Goal: Task Accomplishment & Management: Use online tool/utility

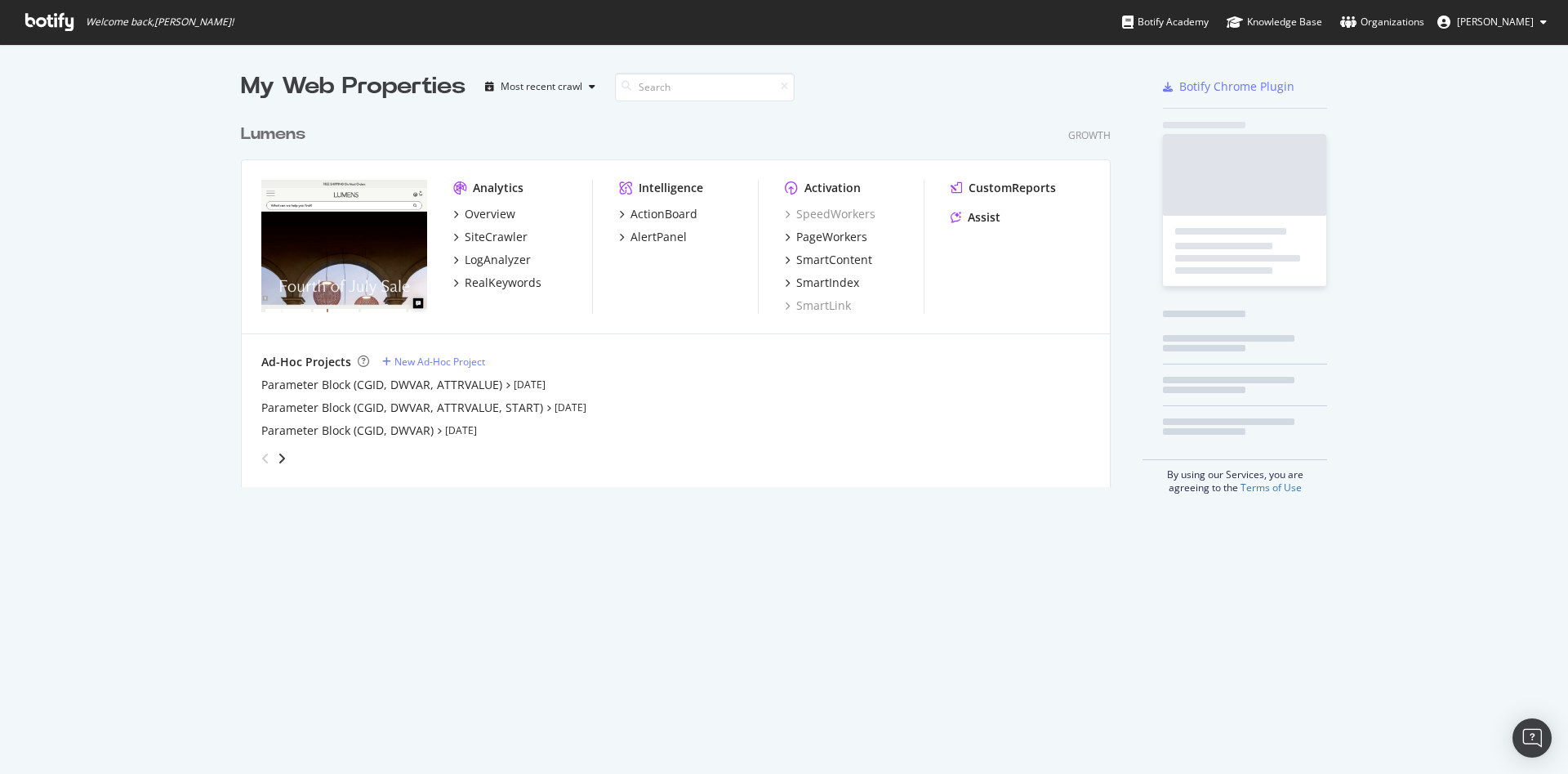
scroll to position [755, 1530]
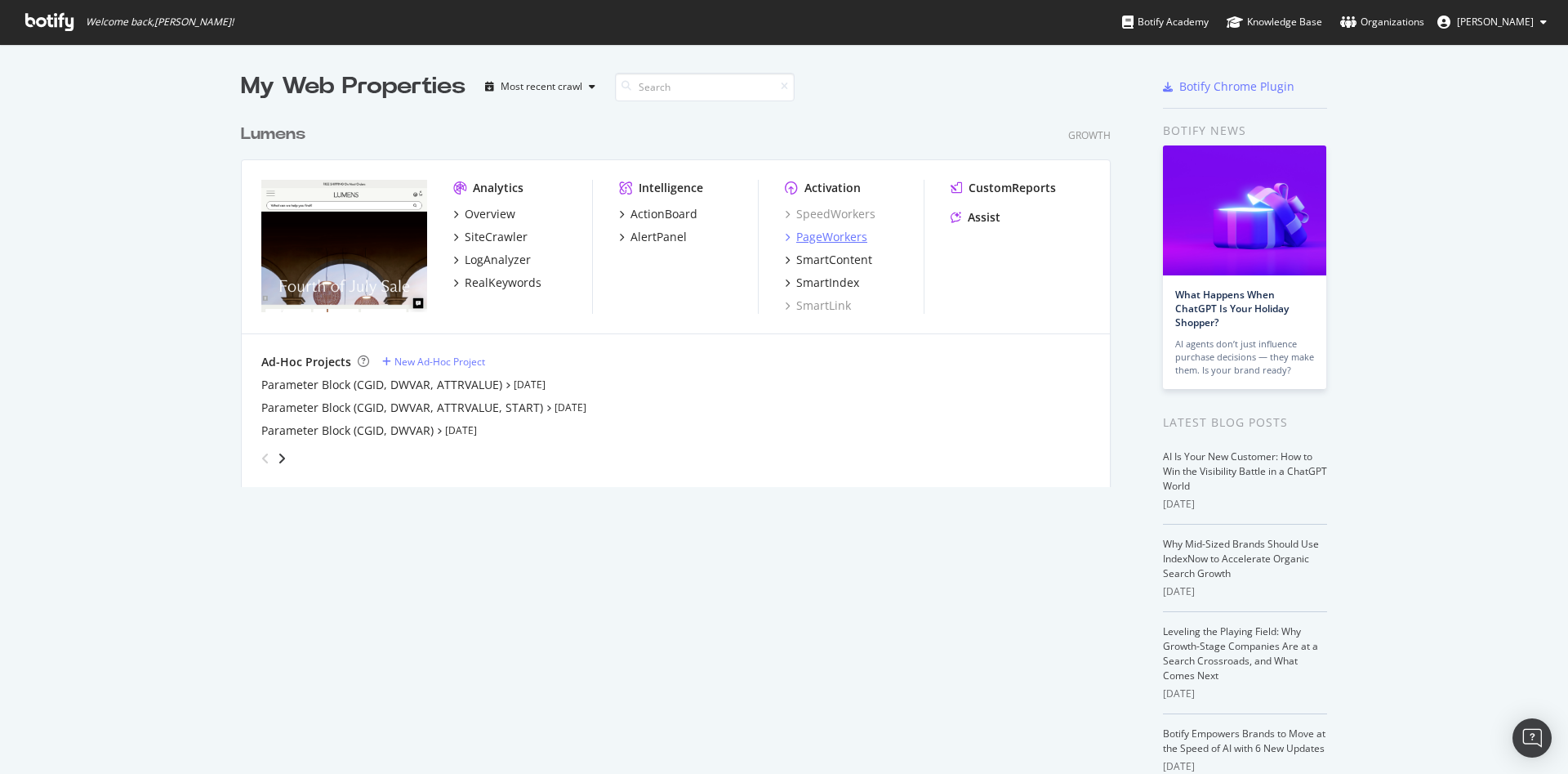
click at [813, 237] on div "PageWorkers" at bounding box center [831, 237] width 71 height 16
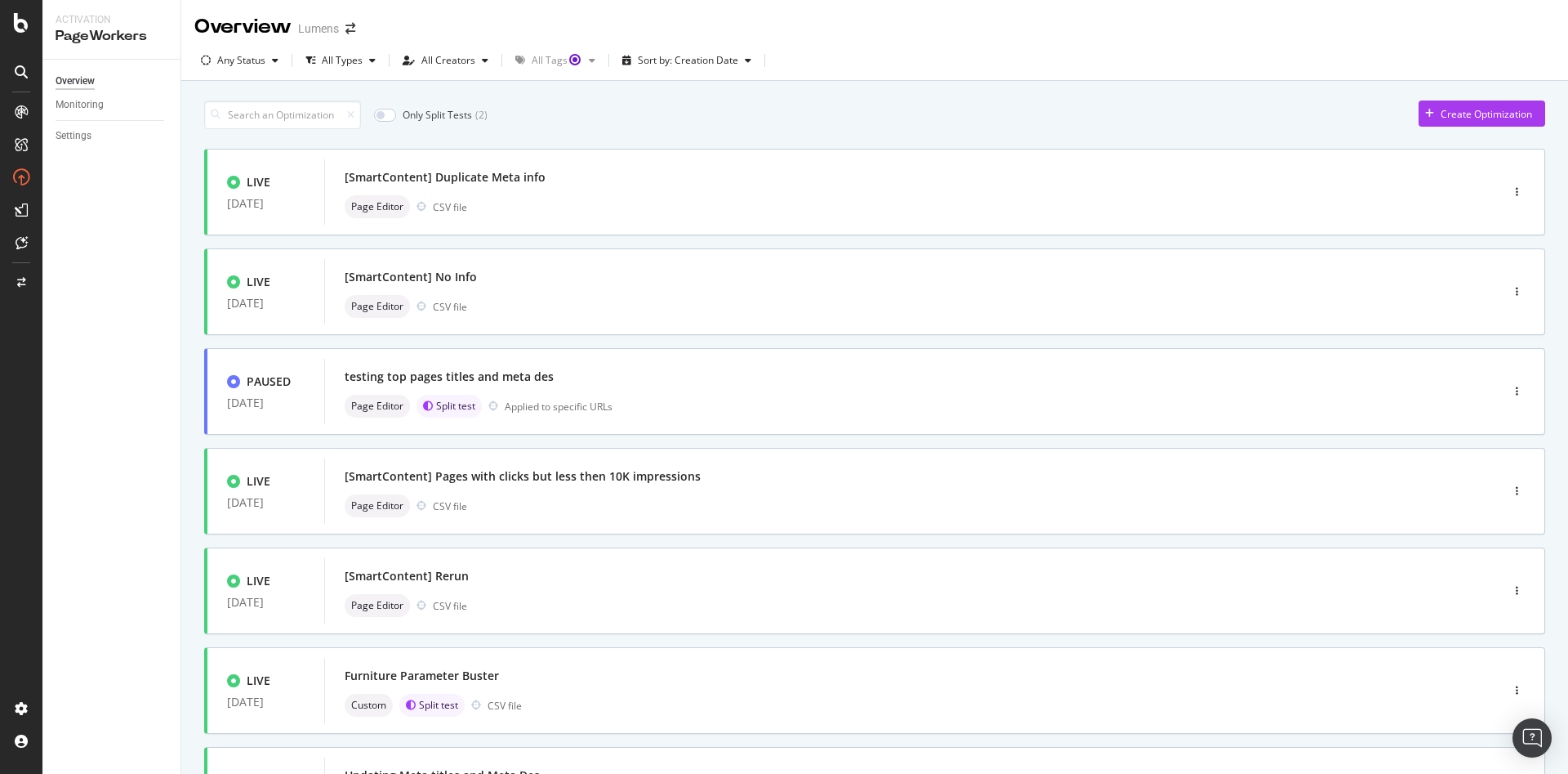
click at [1419, 114] on div "button" at bounding box center [1429, 113] width 22 height 10
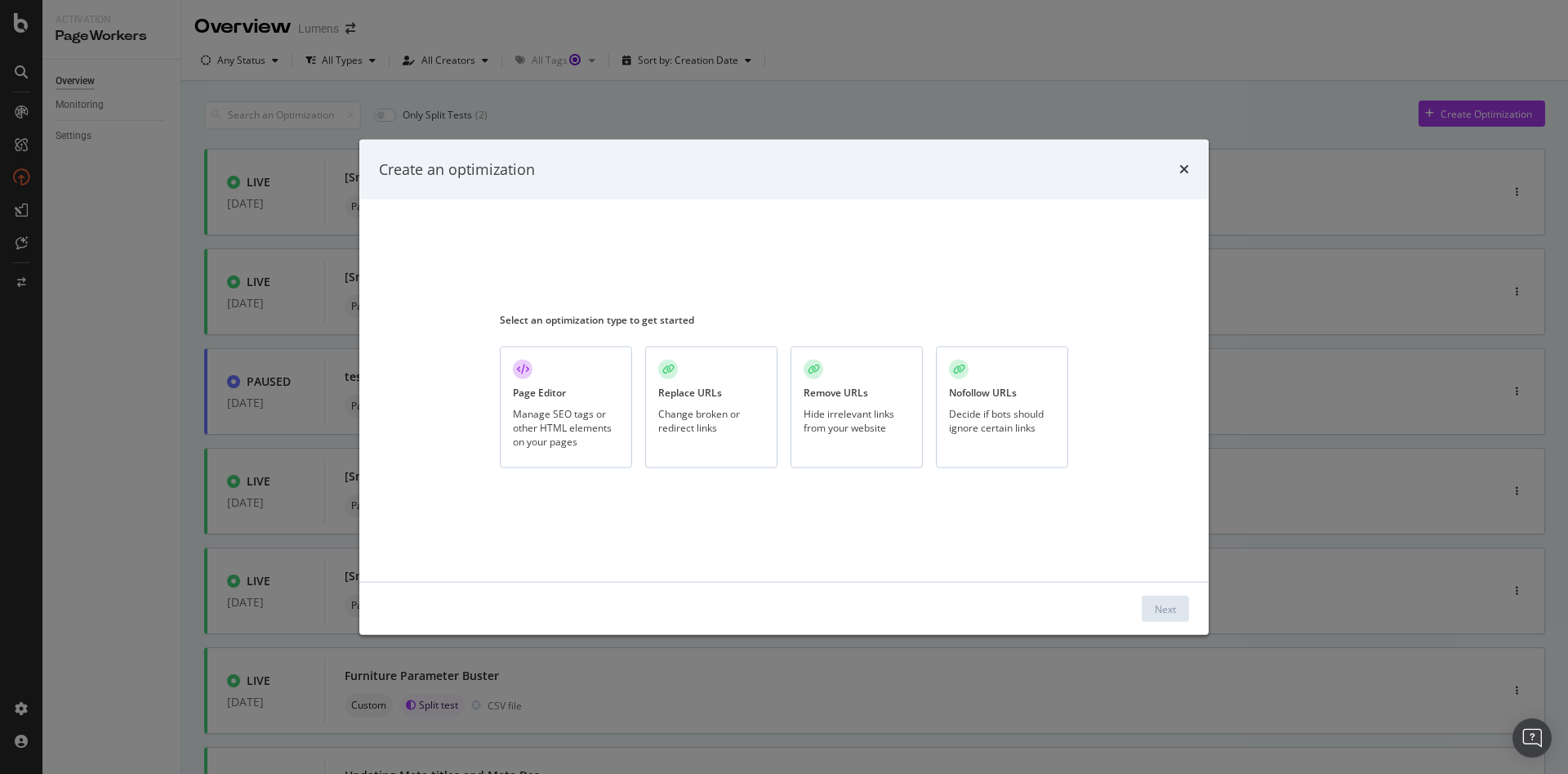
click at [543, 434] on div "Manage SEO tags or other HTML elements on your pages" at bounding box center [565, 427] width 106 height 42
click at [1181, 607] on button "Next" at bounding box center [1165, 609] width 48 height 26
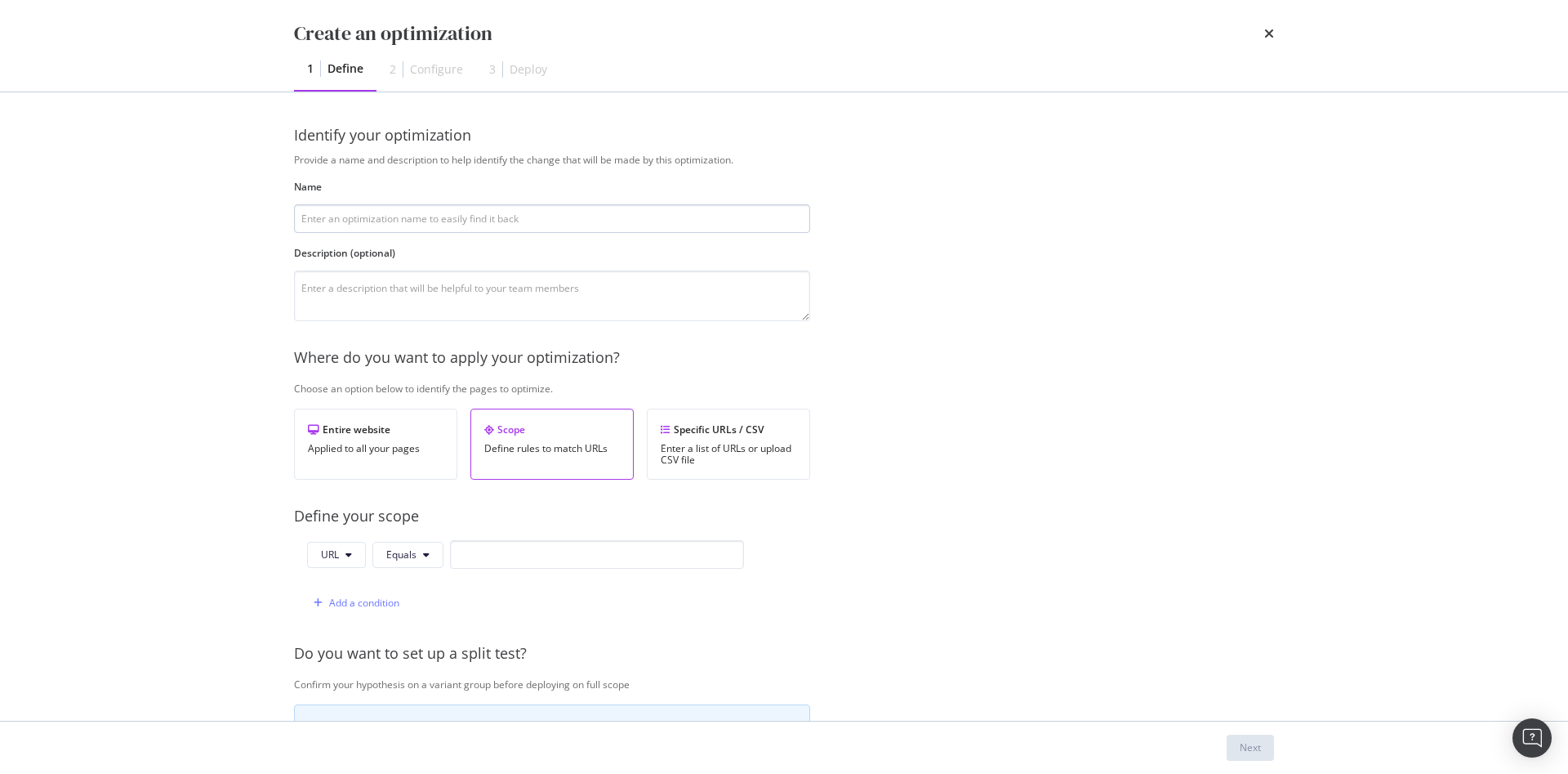
click at [384, 224] on input "modal" at bounding box center [551, 218] width 516 height 29
type input "H1 updates"
click at [761, 446] on div "Enter a list of URLs or upload CSV file" at bounding box center [728, 454] width 135 height 23
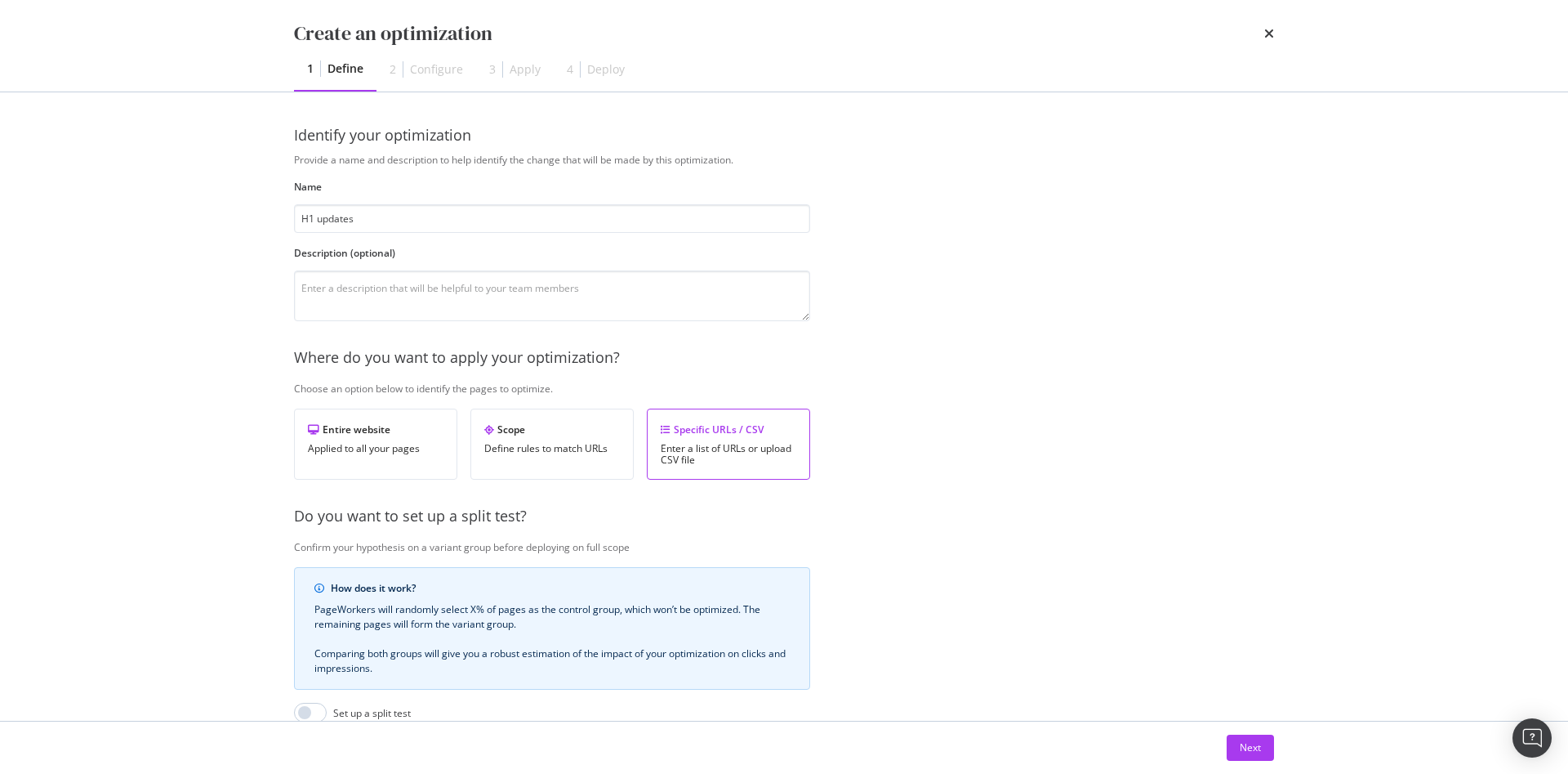
scroll to position [228, 0]
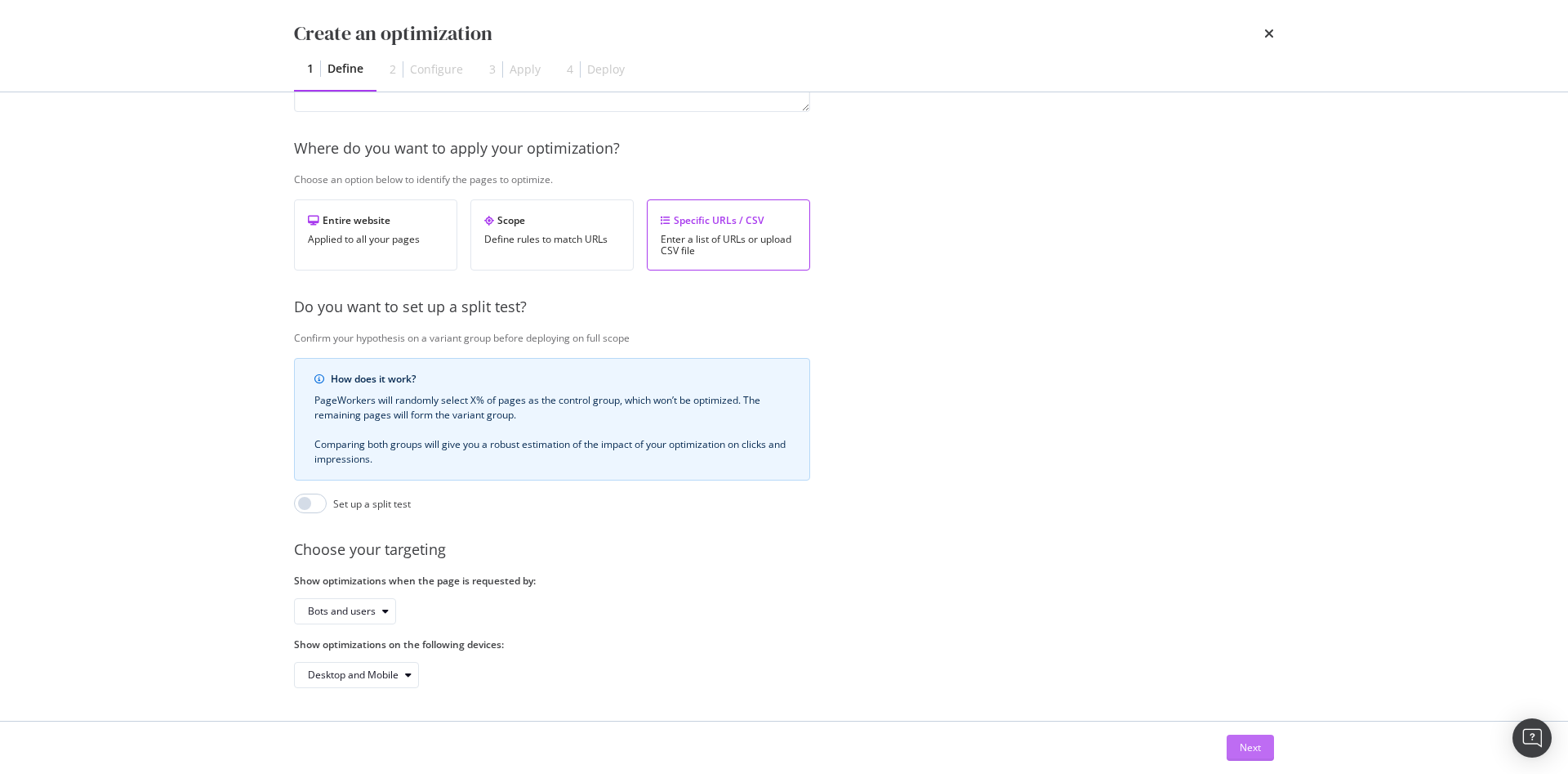
click at [1251, 742] on div "Next" at bounding box center [1250, 747] width 21 height 14
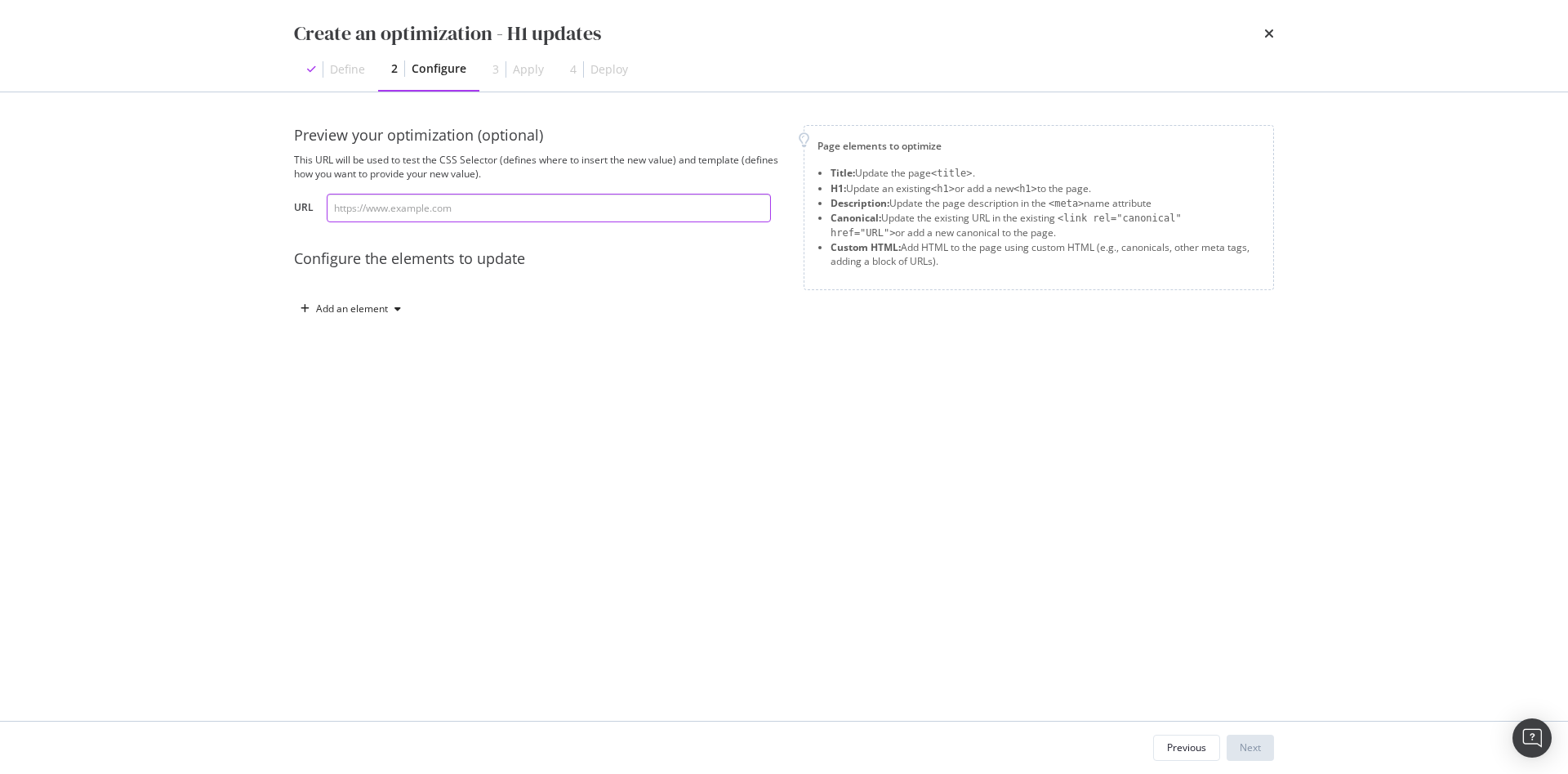
click at [462, 204] on input "modal" at bounding box center [548, 208] width 444 height 29
click at [1387, 482] on div "Create an optimization - H1 updates Define 2 Configure 3 Apply 4 Deploy Preview…" at bounding box center [784, 387] width 1568 height 774
click at [429, 201] on input "modal" at bounding box center [548, 208] width 444 height 29
click at [368, 214] on input "modal" at bounding box center [548, 208] width 444 height 29
paste input "[URL][DOMAIN_NAME]"
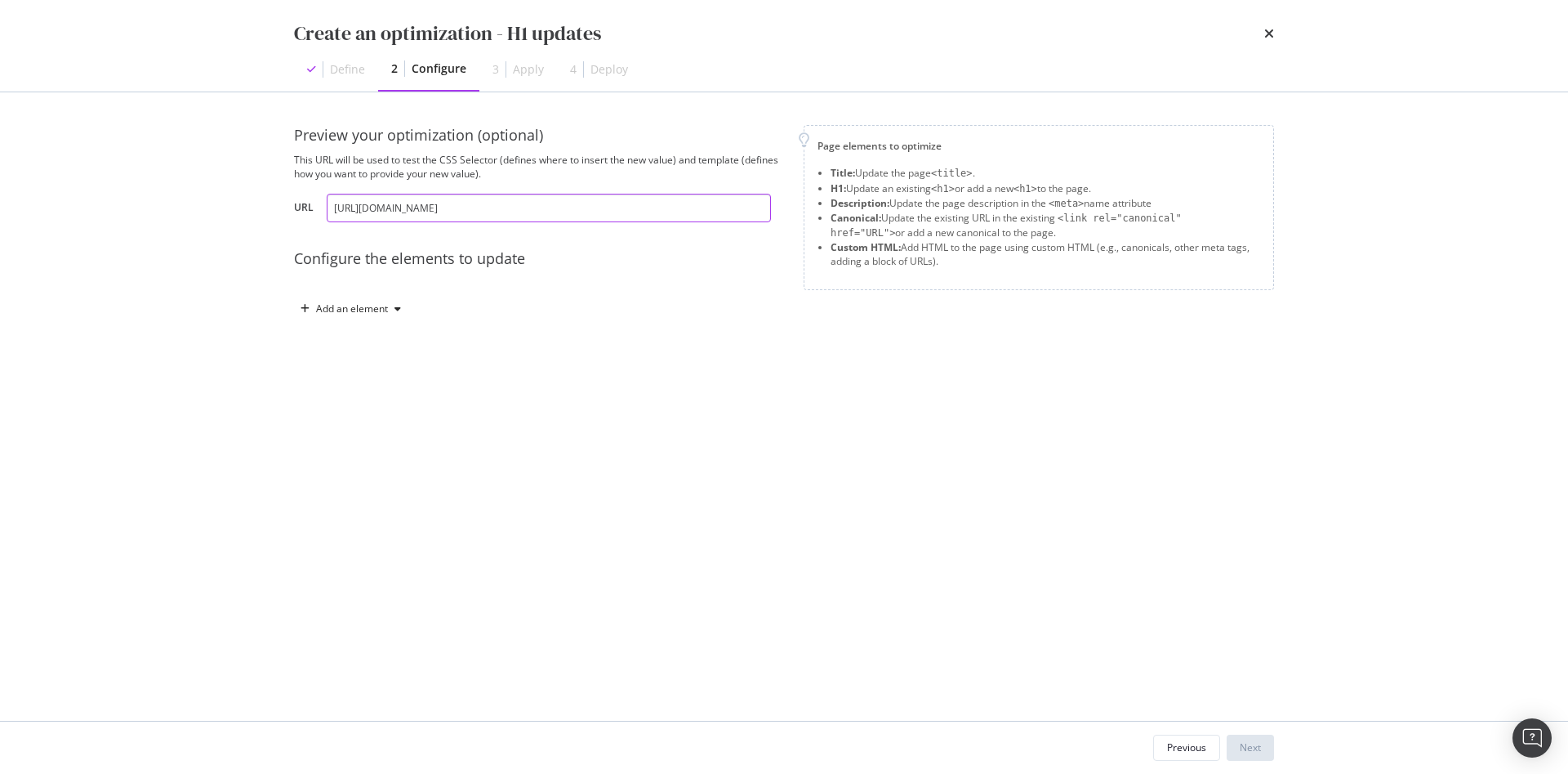
click at [398, 195] on input "[URL][DOMAIN_NAME]" at bounding box center [548, 208] width 444 height 29
type input "[URL][DOMAIN_NAME]"
click at [408, 300] on div "Add an element" at bounding box center [538, 309] width 490 height 26
click at [388, 314] on div "Add an element" at bounding box center [350, 309] width 113 height 25
click at [350, 370] on div "H1" at bounding box center [359, 366] width 110 height 21
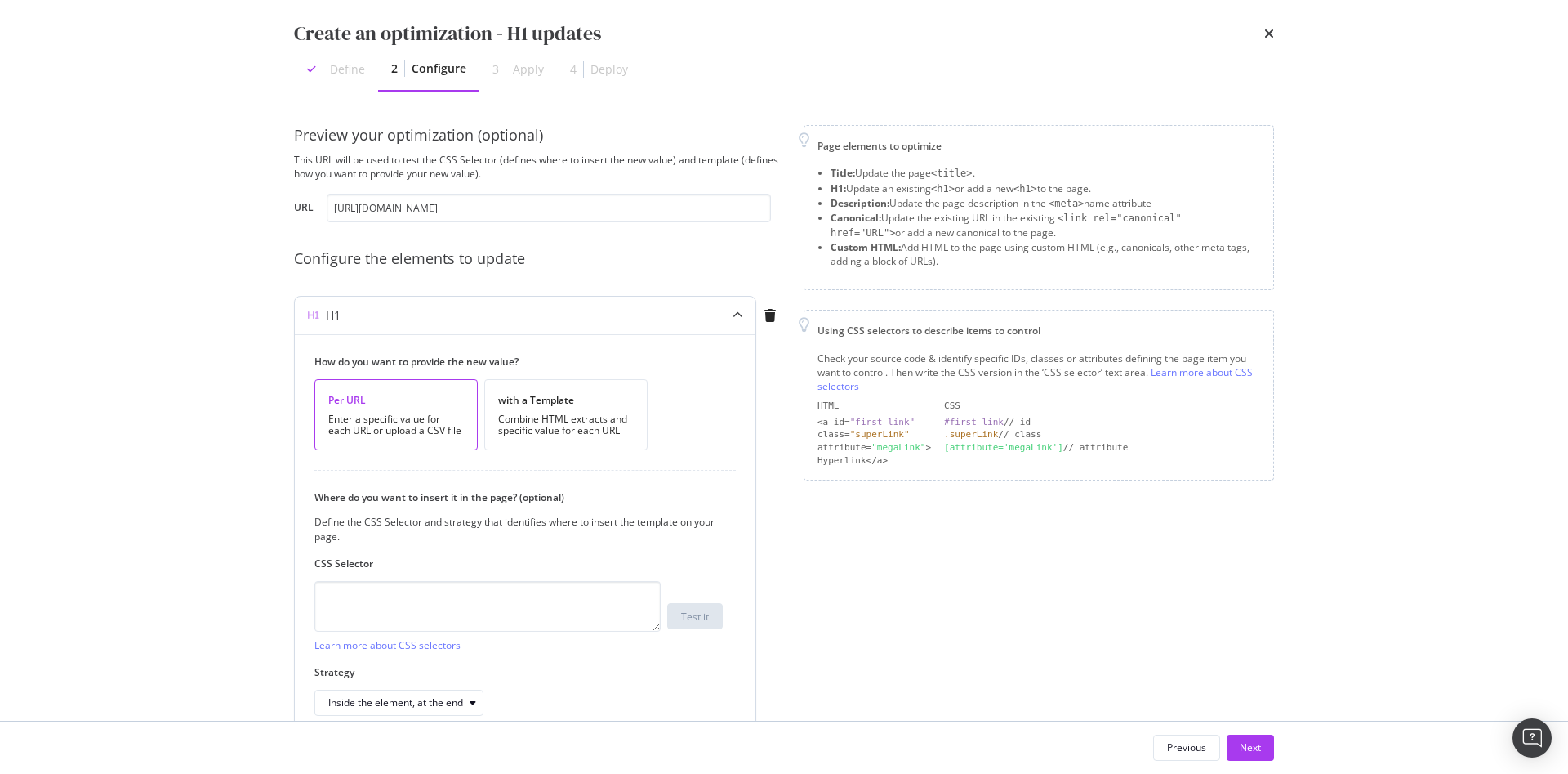
scroll to position [81, 0]
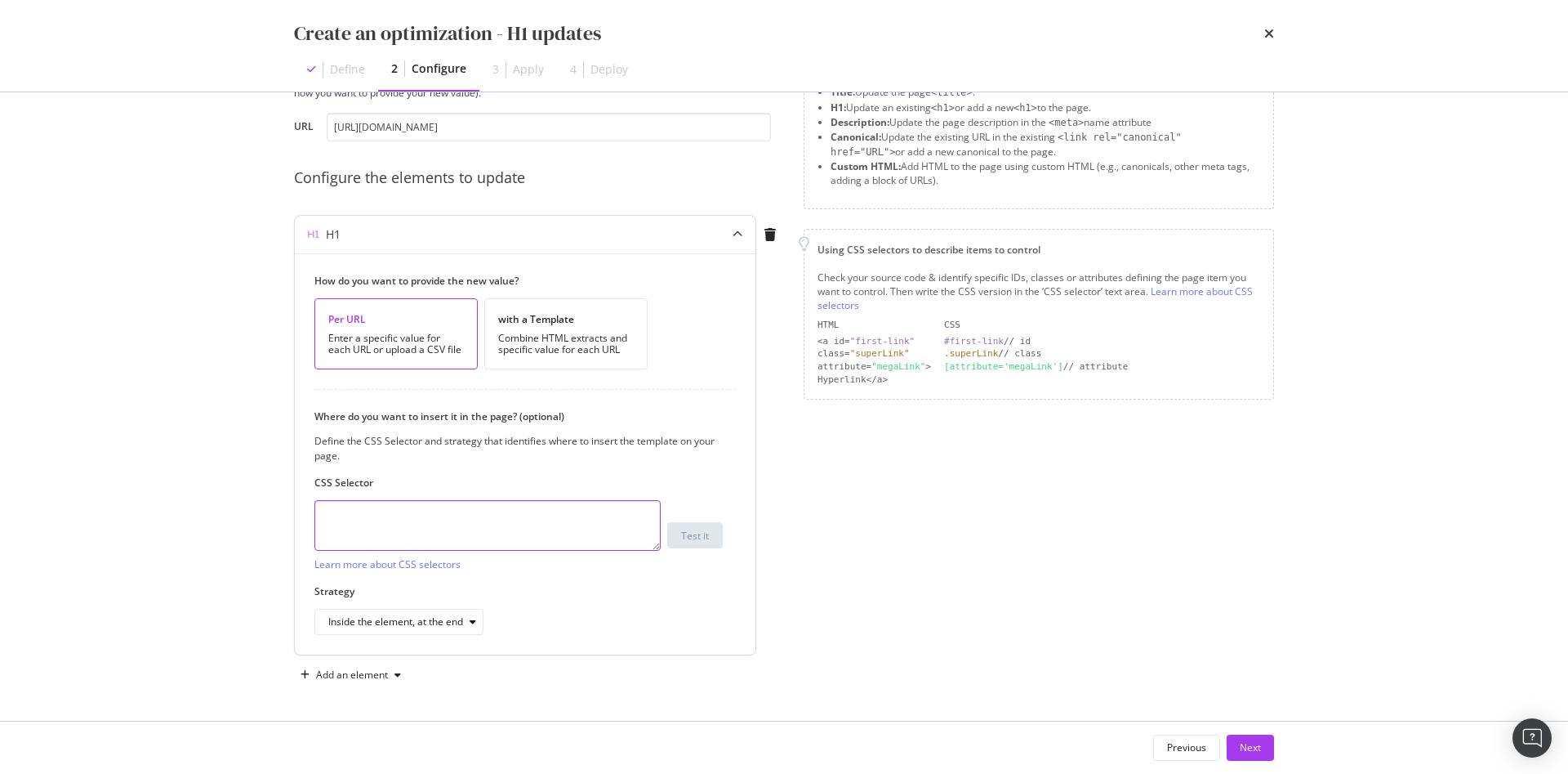
click at [462, 516] on textarea "modal" at bounding box center [487, 525] width 346 height 51
click at [425, 621] on div "Inside the element, at the end" at bounding box center [395, 621] width 135 height 10
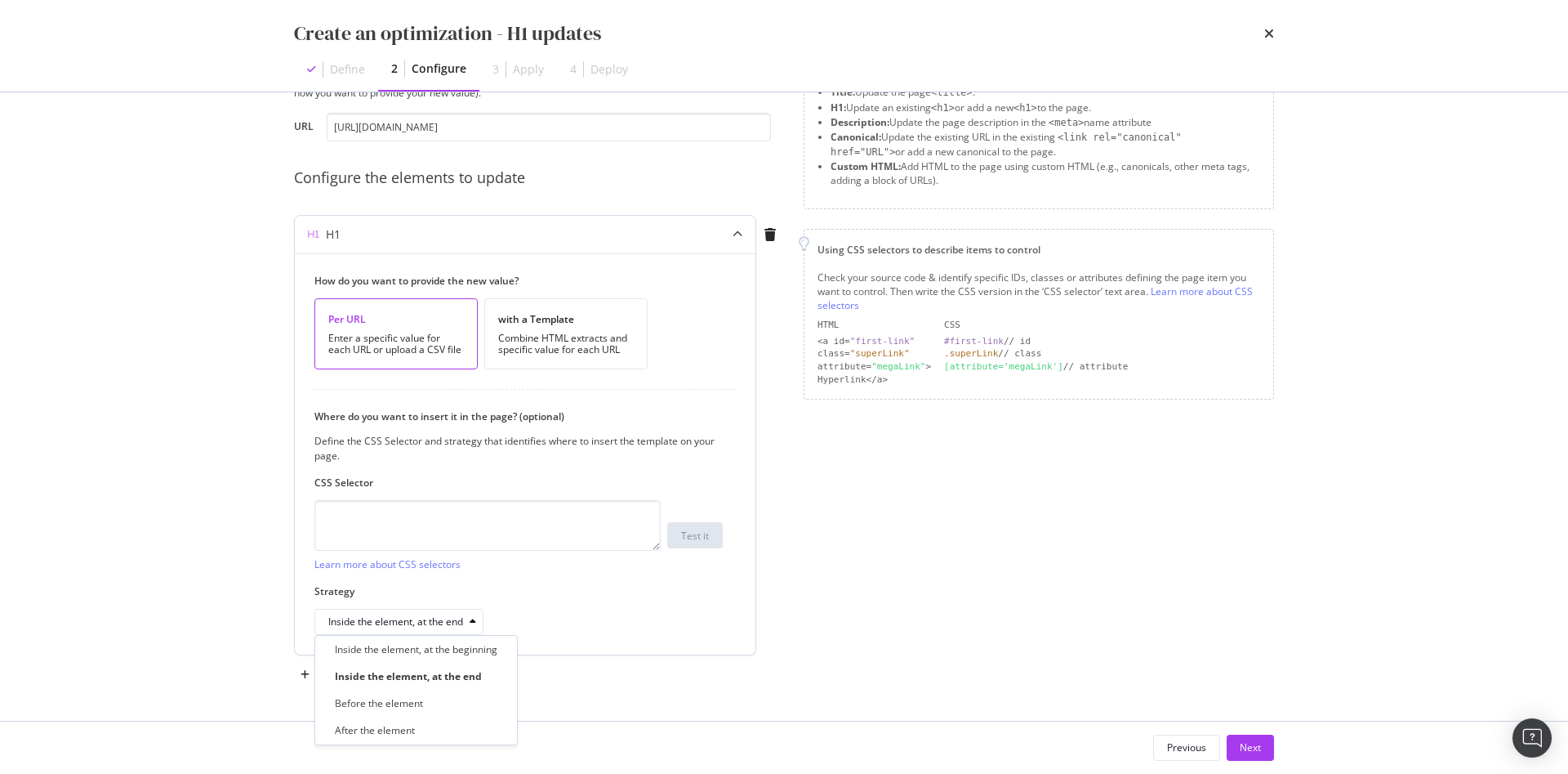
click at [606, 625] on div "Inside the element, at the end" at bounding box center [519, 622] width 409 height 26
click at [574, 360] on div "with a Template Combine HTML extracts and specific value for each URL" at bounding box center [565, 333] width 163 height 71
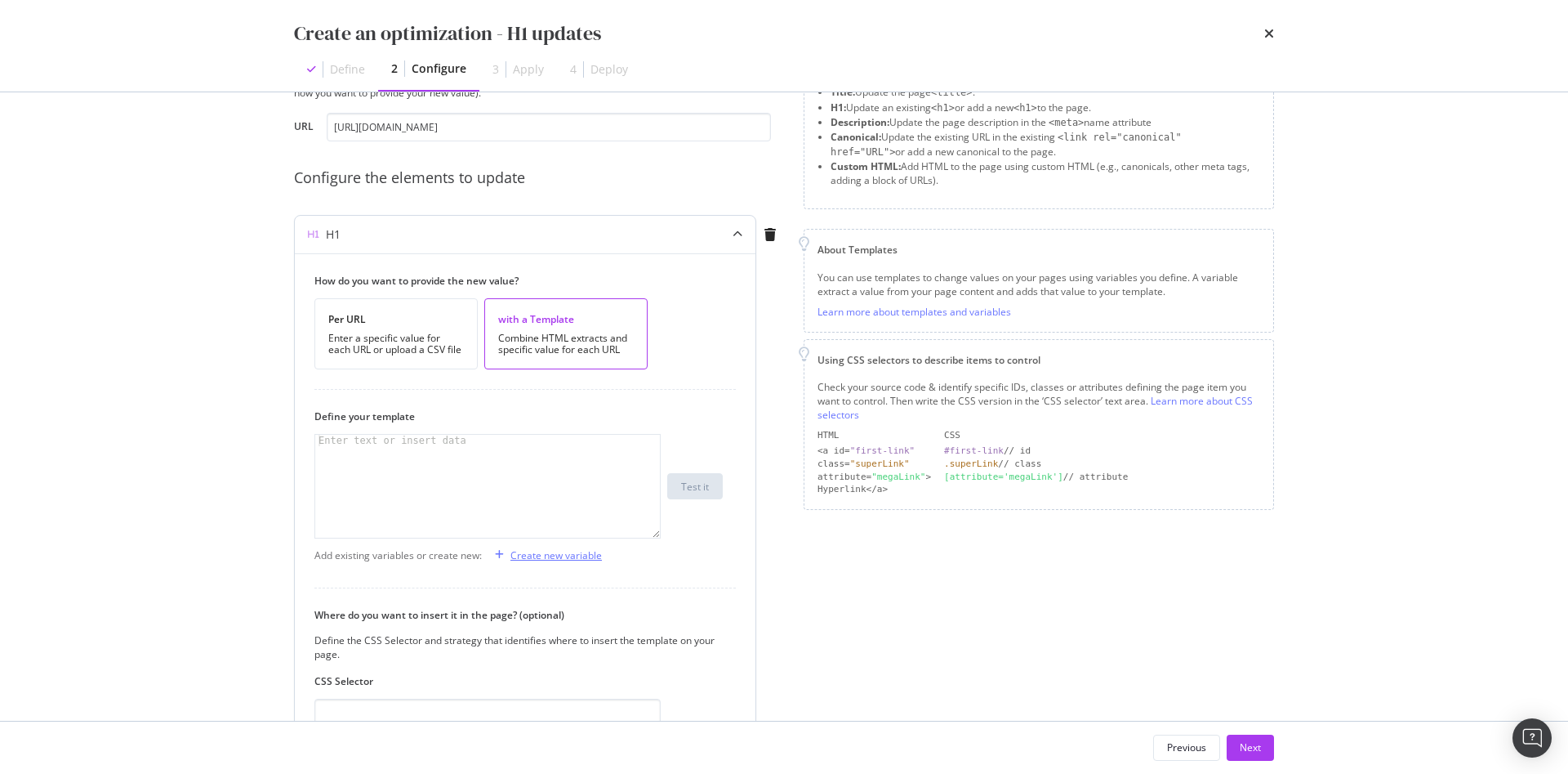
scroll to position [154, 0]
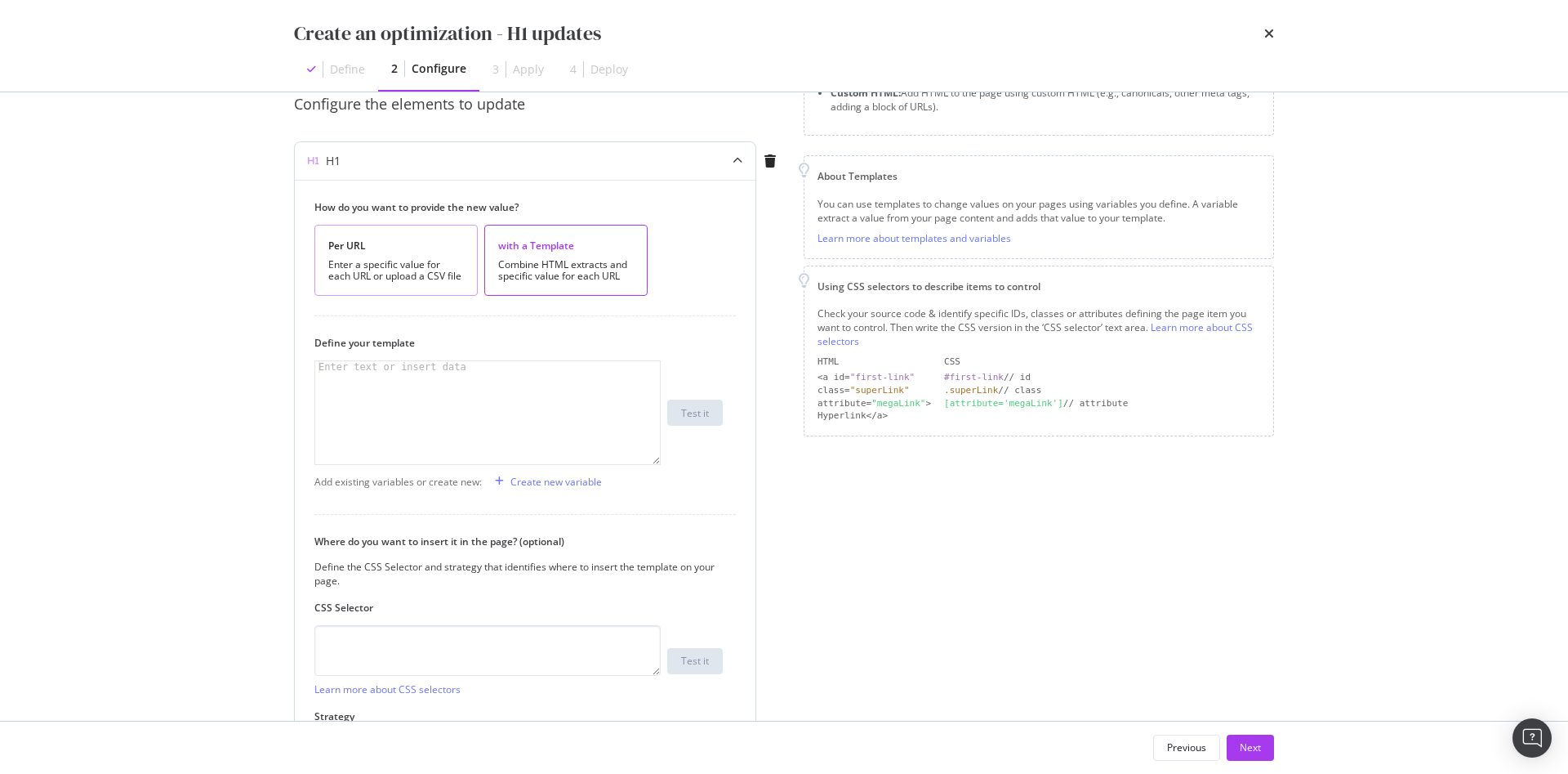
click at [397, 261] on div "Enter a specific value for each URL or upload a CSV file" at bounding box center [395, 271] width 135 height 23
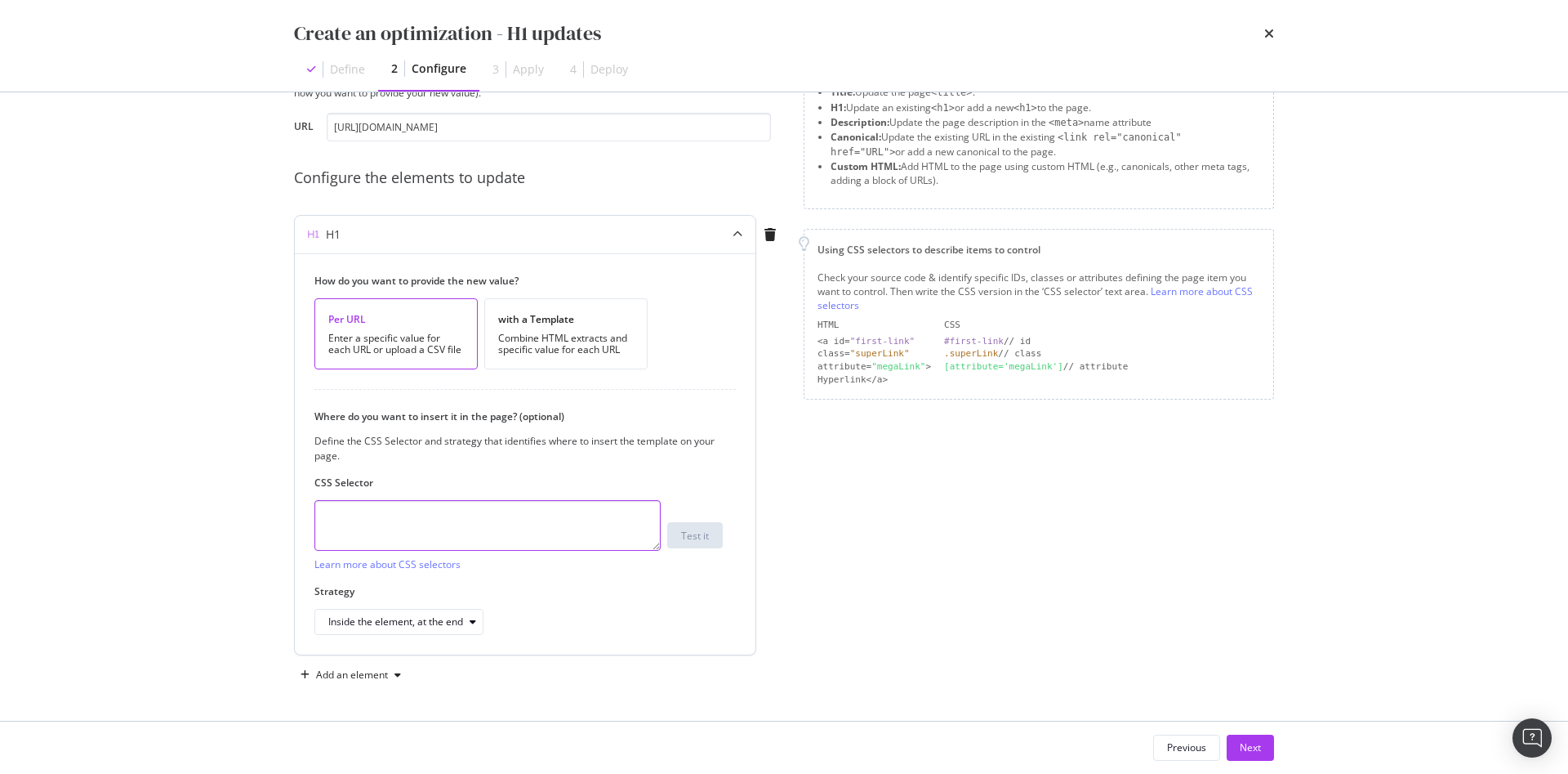
click at [511, 521] on textarea "modal" at bounding box center [487, 525] width 346 height 51
click at [1240, 739] on div "Next" at bounding box center [1250, 748] width 21 height 25
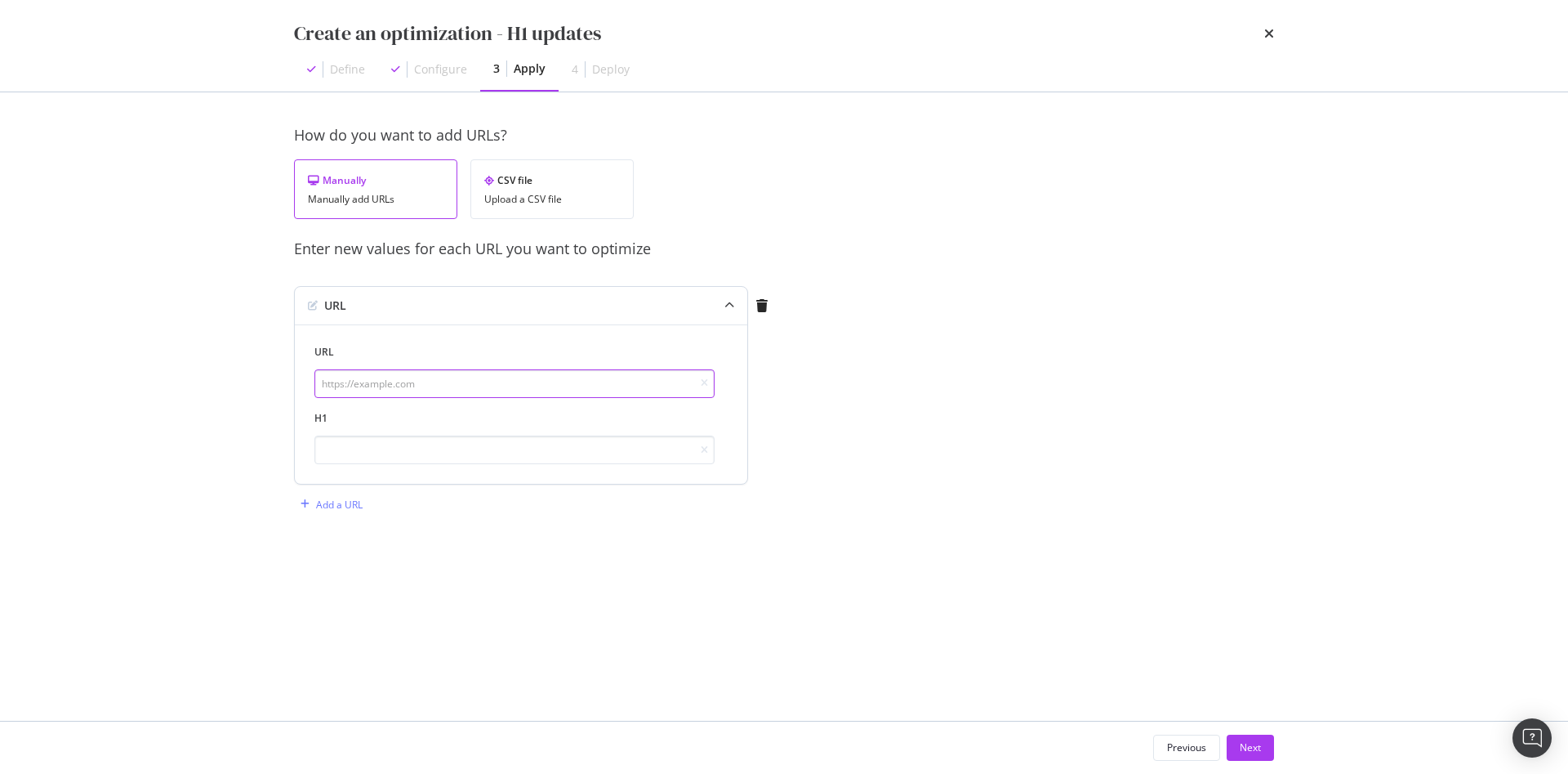
click at [433, 376] on input "modal" at bounding box center [514, 383] width 400 height 29
paste input "[URL][DOMAIN_NAME]"
type input "[URL][DOMAIN_NAME]"
click at [604, 440] on input "modal" at bounding box center [514, 449] width 400 height 29
click at [387, 461] on input "modal" at bounding box center [514, 449] width 400 height 29
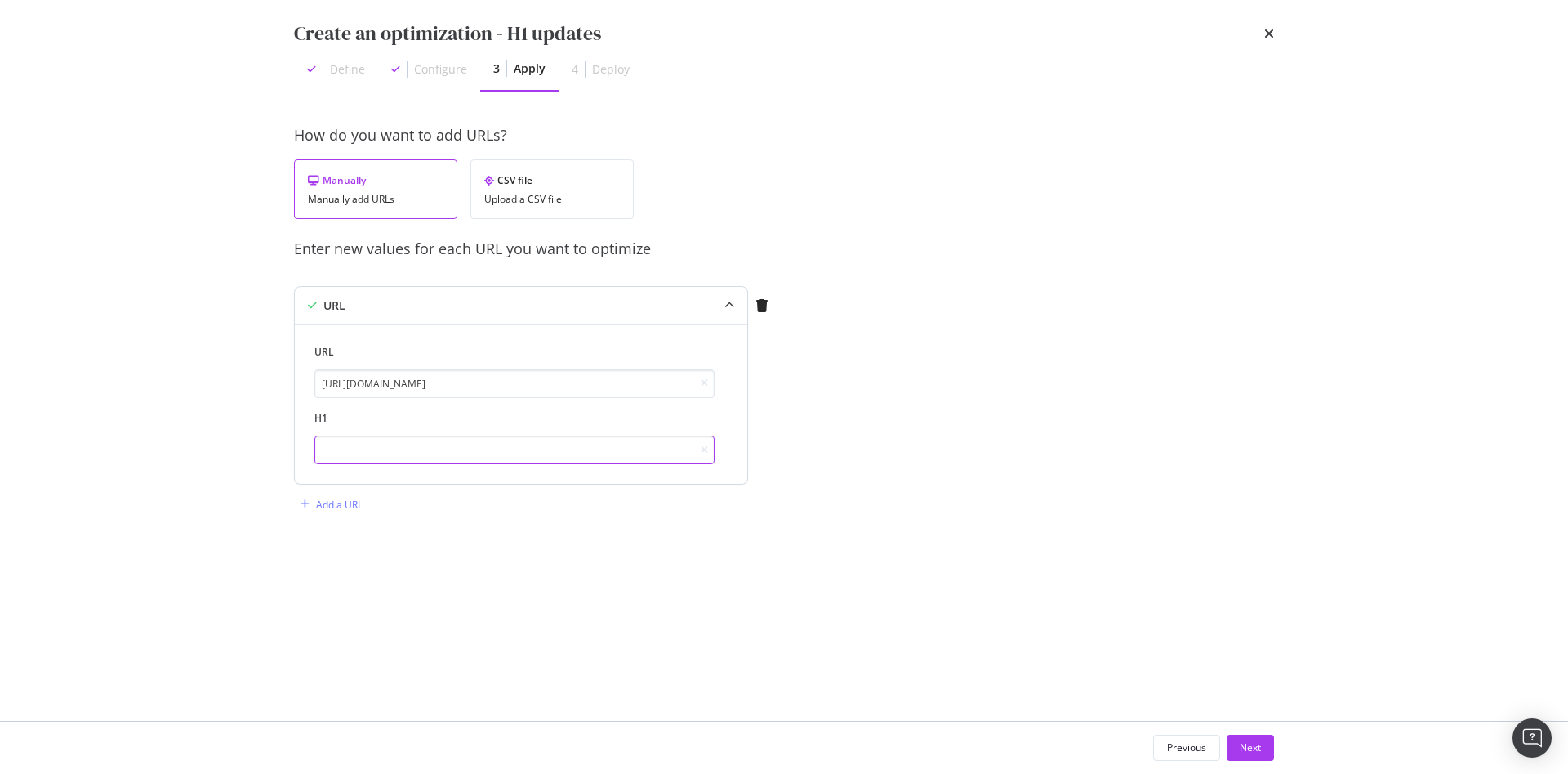
paste input "Lumens [GEOGRAPHIC_DATA] Showroom"
type input "Lumens [GEOGRAPHIC_DATA] Showroom"
click at [547, 548] on div "How do you want to add URLs? Manually Manually add URLs CSV file Upload a CSV f…" at bounding box center [784, 337] width 980 height 425
click at [1271, 738] on button "Next" at bounding box center [1250, 748] width 48 height 26
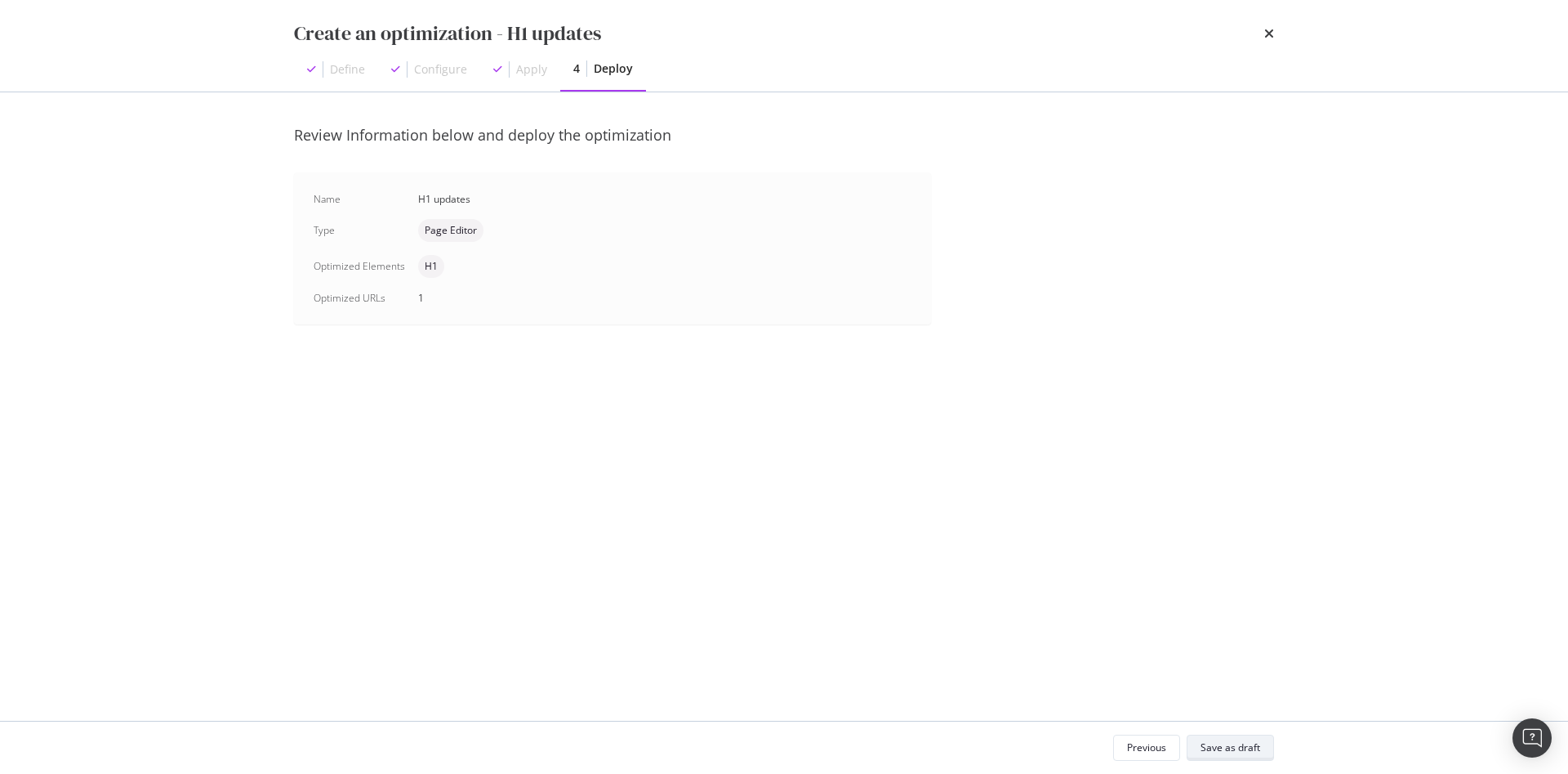
click at [1255, 746] on div "Save as draft" at bounding box center [1230, 747] width 60 height 14
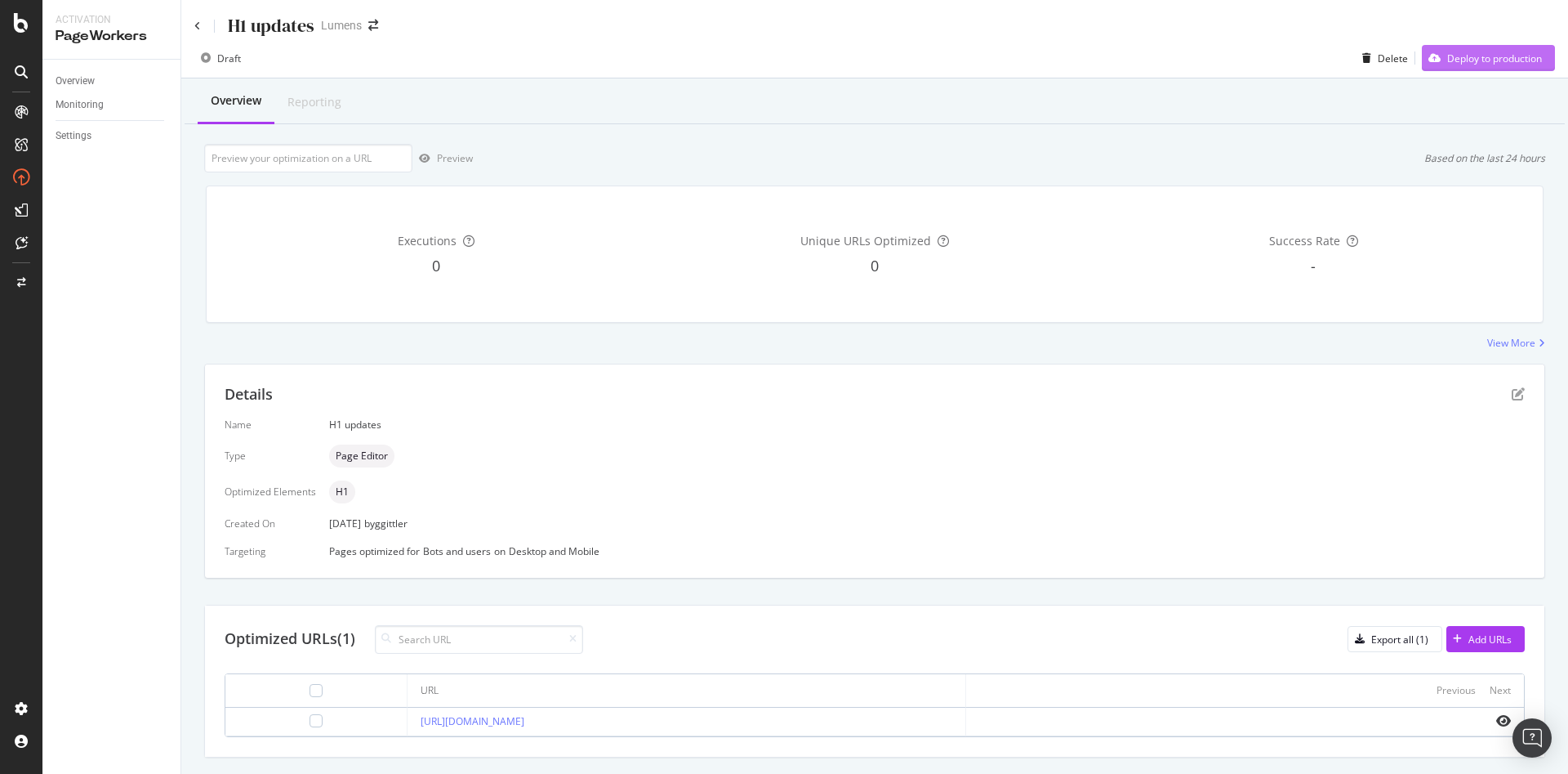
click at [1456, 53] on div "Deploy to production" at bounding box center [1494, 58] width 94 height 14
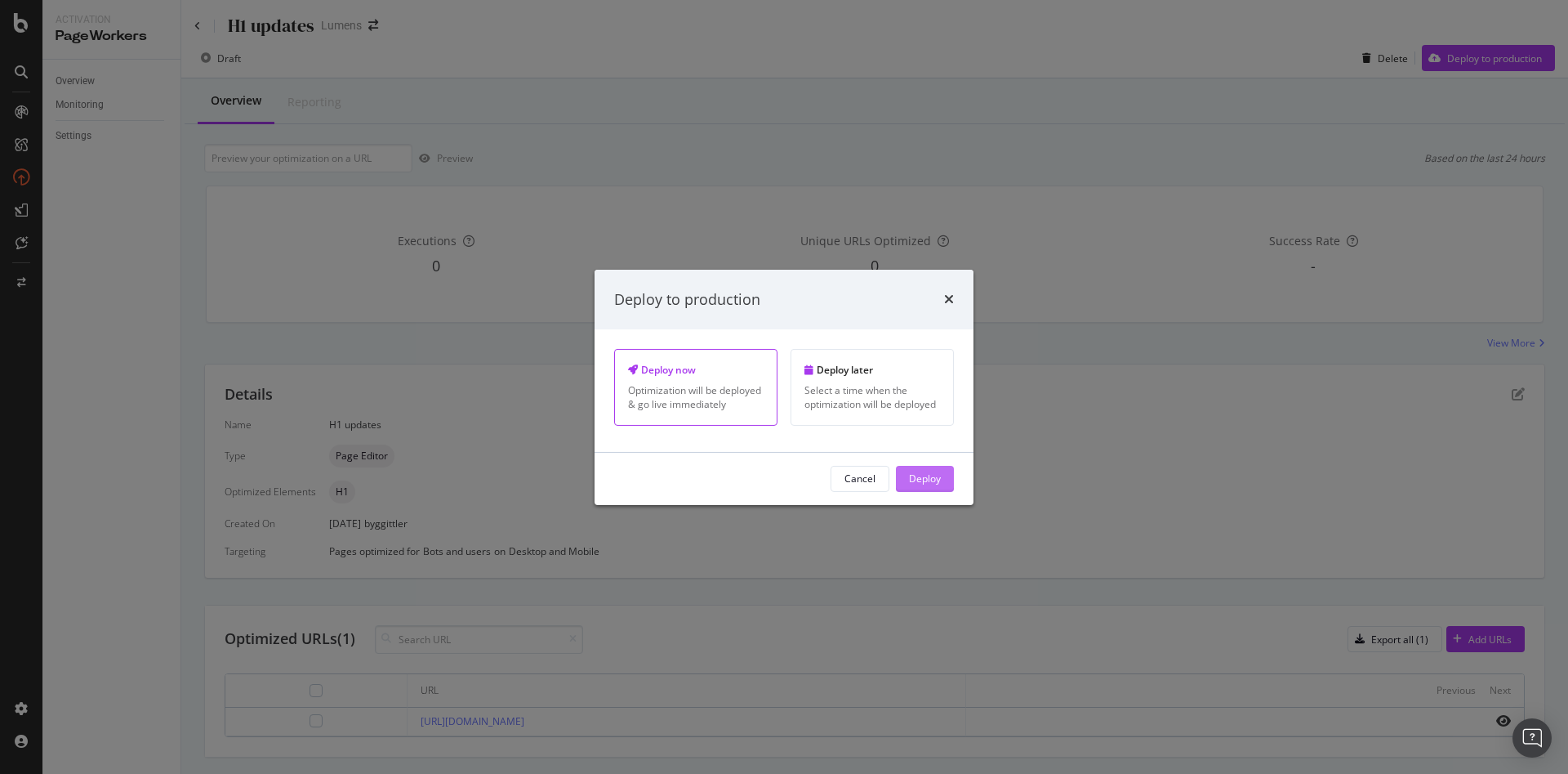
click at [928, 469] on div "Deploy" at bounding box center [925, 479] width 32 height 25
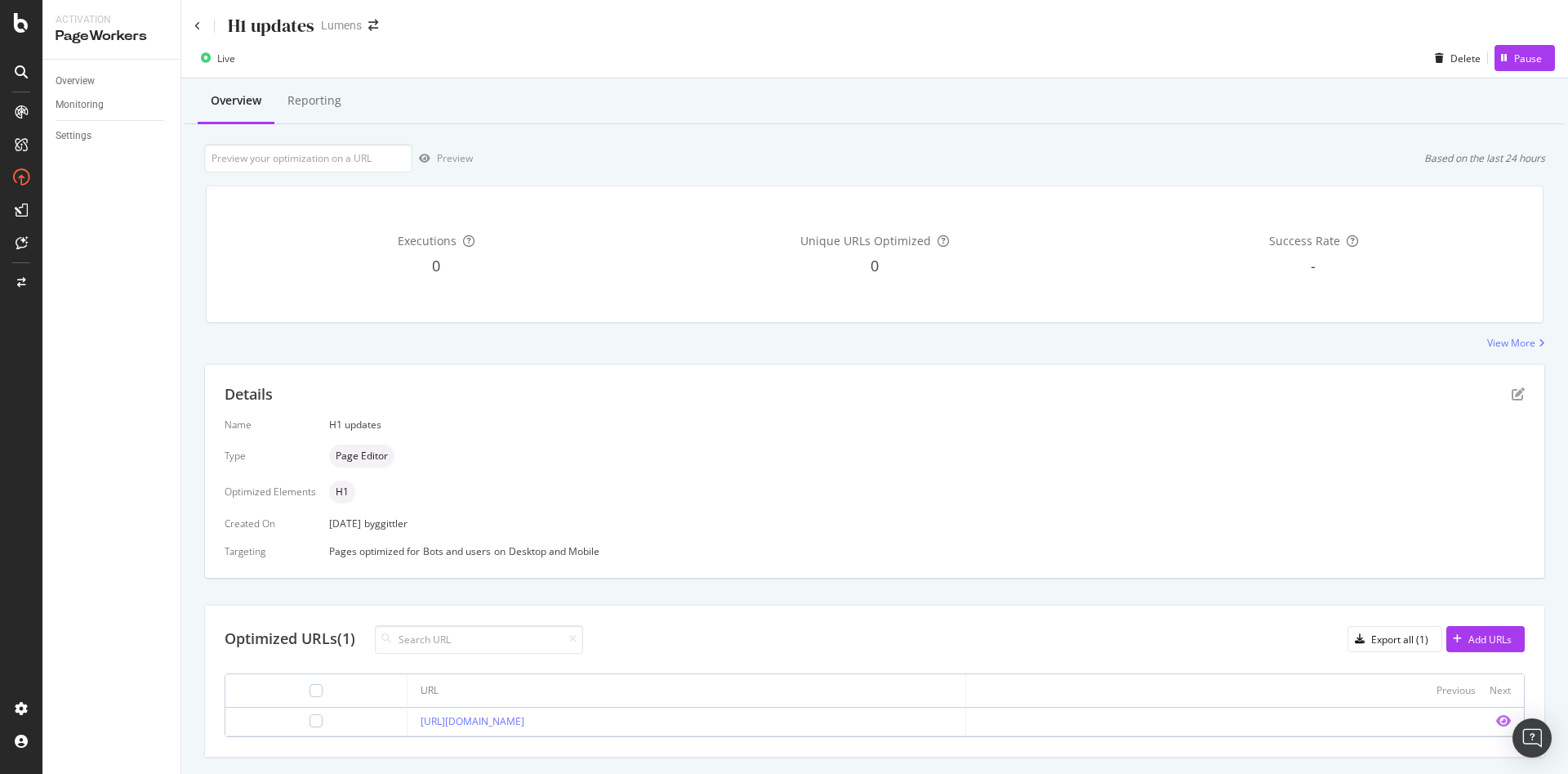
click at [1496, 723] on icon "eye" at bounding box center [1503, 721] width 15 height 13
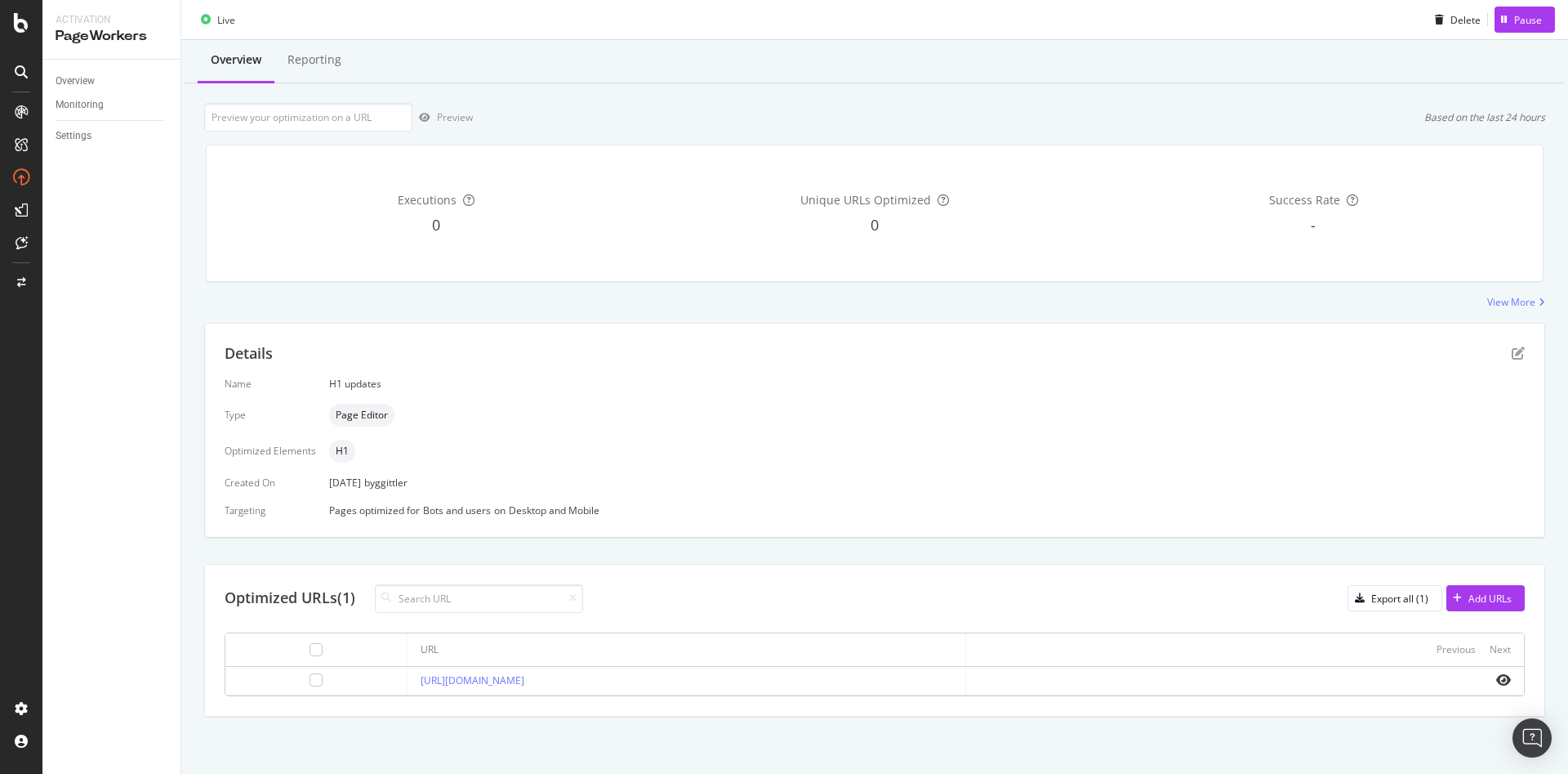
click at [421, 689] on td "[URL][DOMAIN_NAME]" at bounding box center [687, 680] width 558 height 29
click at [435, 676] on link "[URL][DOMAIN_NAME]" at bounding box center [473, 680] width 103 height 14
click at [1373, 593] on div "Export all (1)" at bounding box center [1400, 598] width 57 height 14
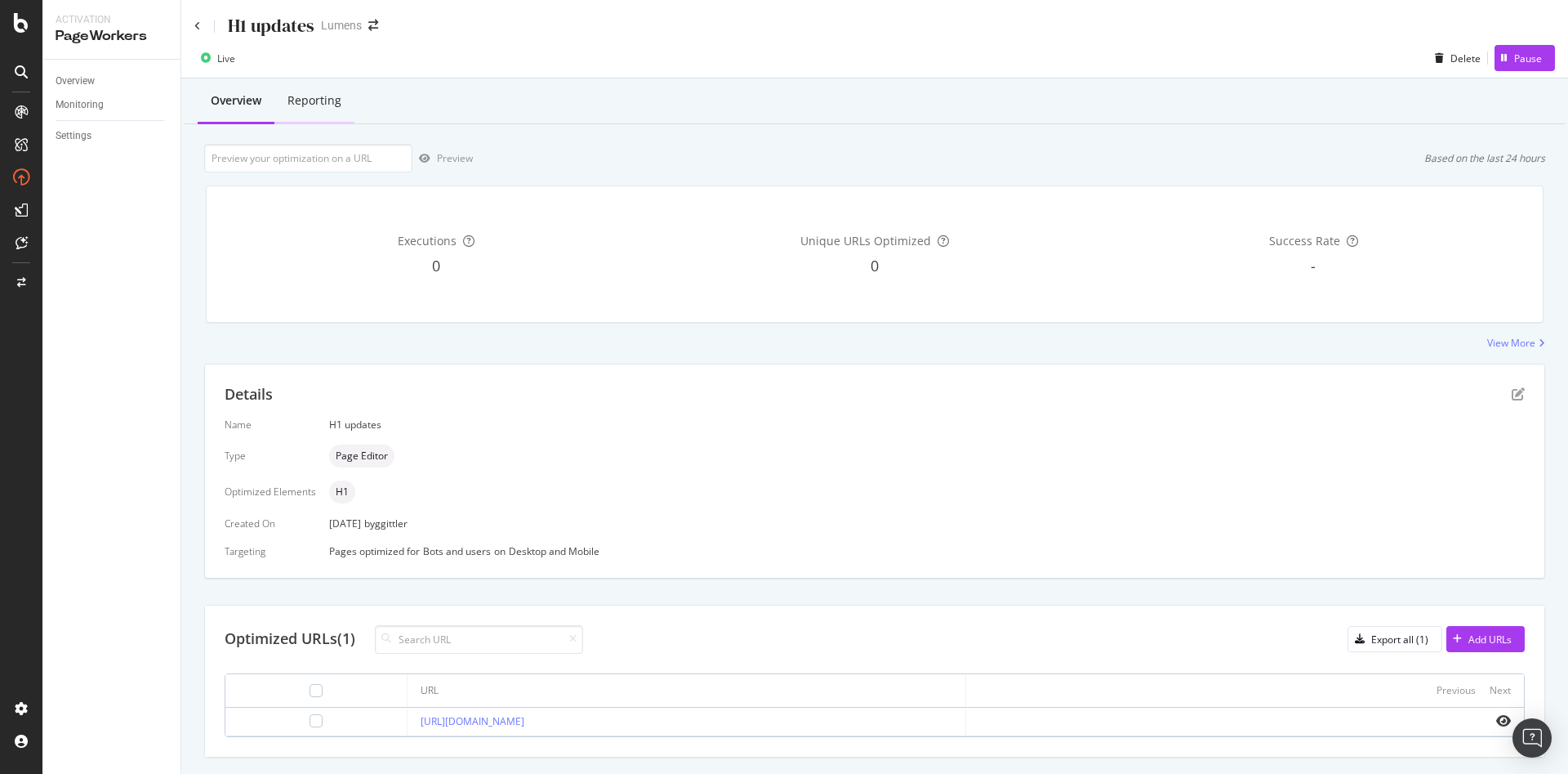
click at [322, 80] on div "Reporting" at bounding box center [314, 102] width 80 height 45
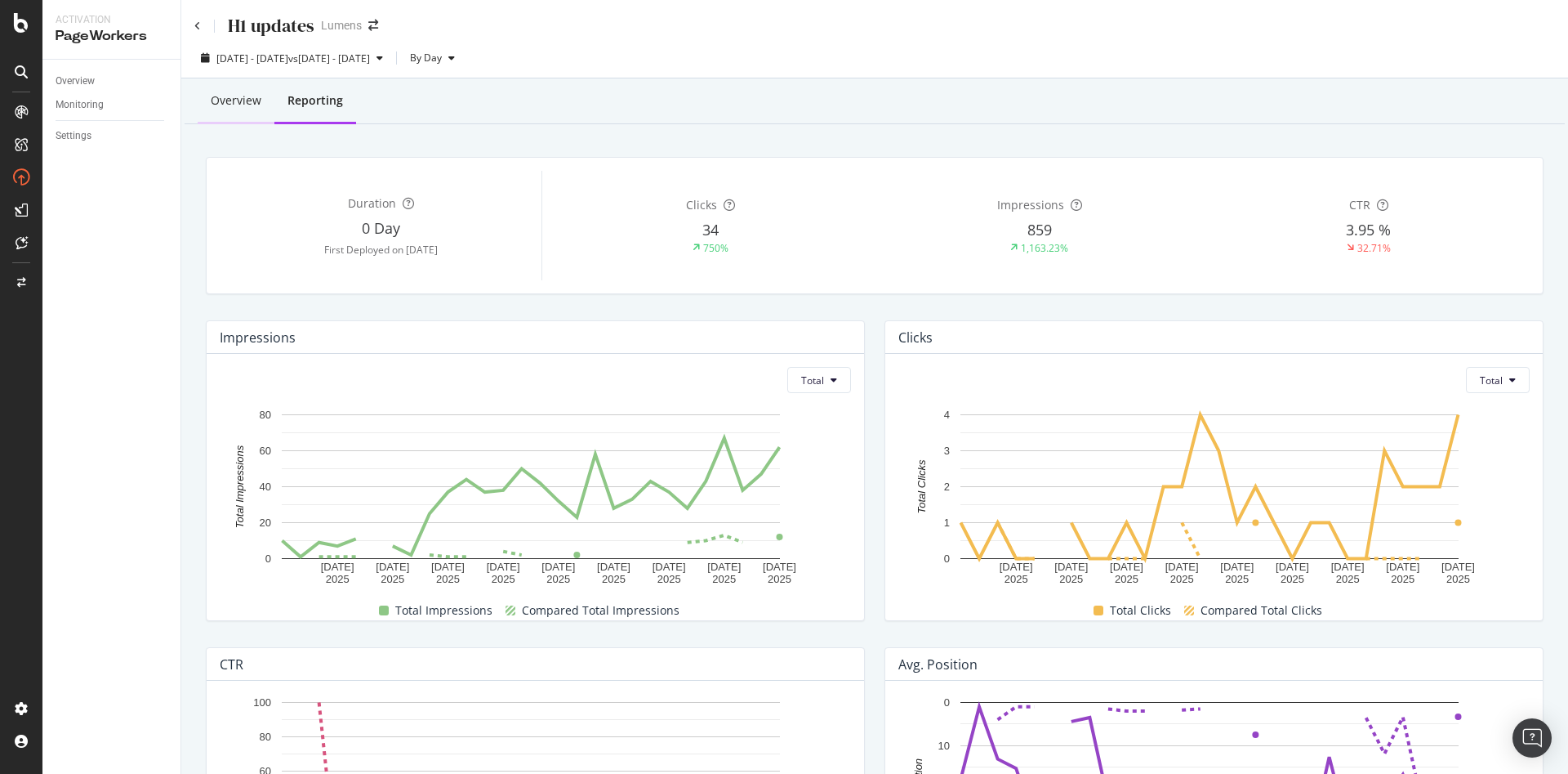
click at [226, 107] on div "Overview" at bounding box center [236, 100] width 51 height 16
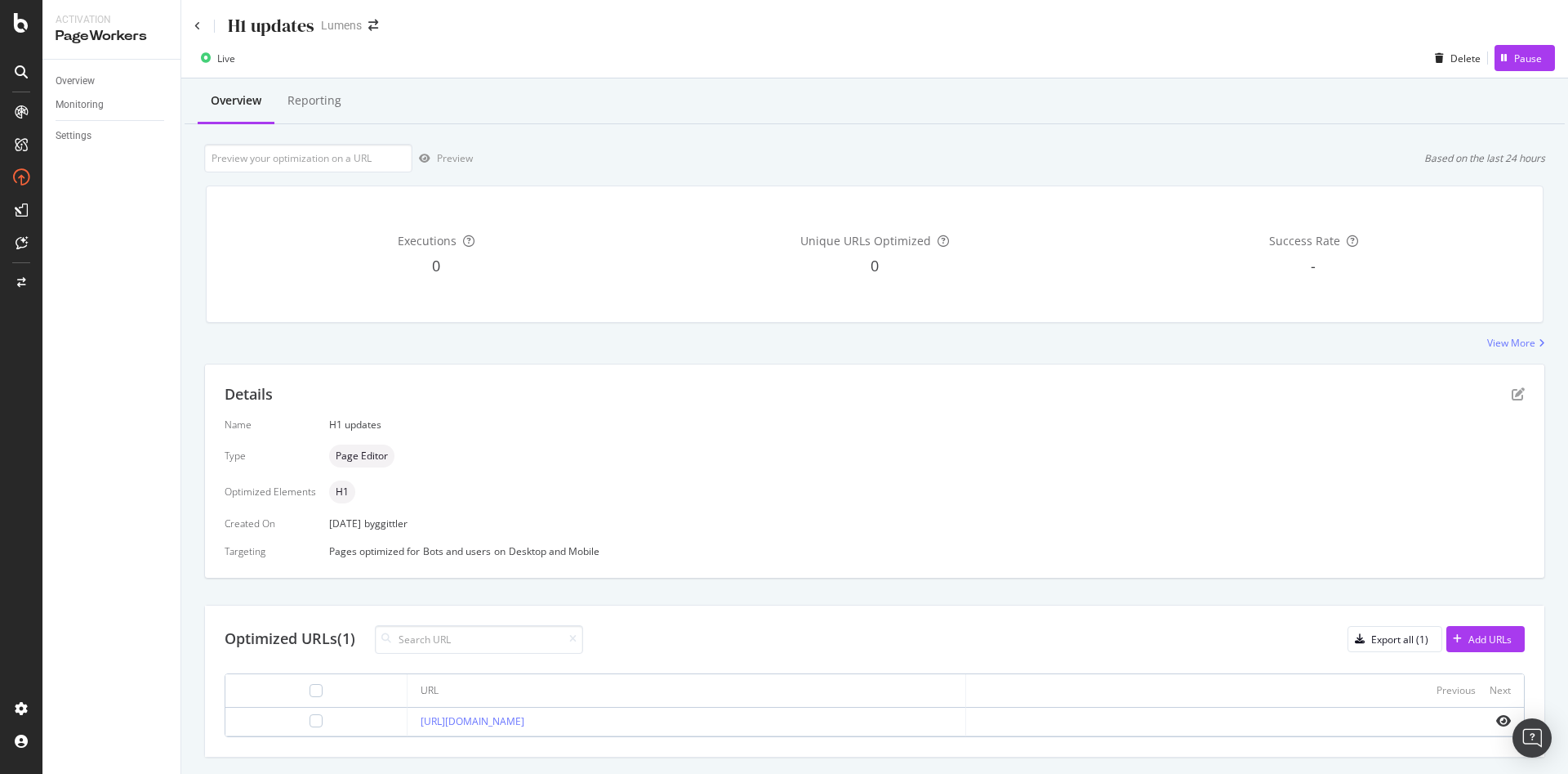
scroll to position [41, 0]
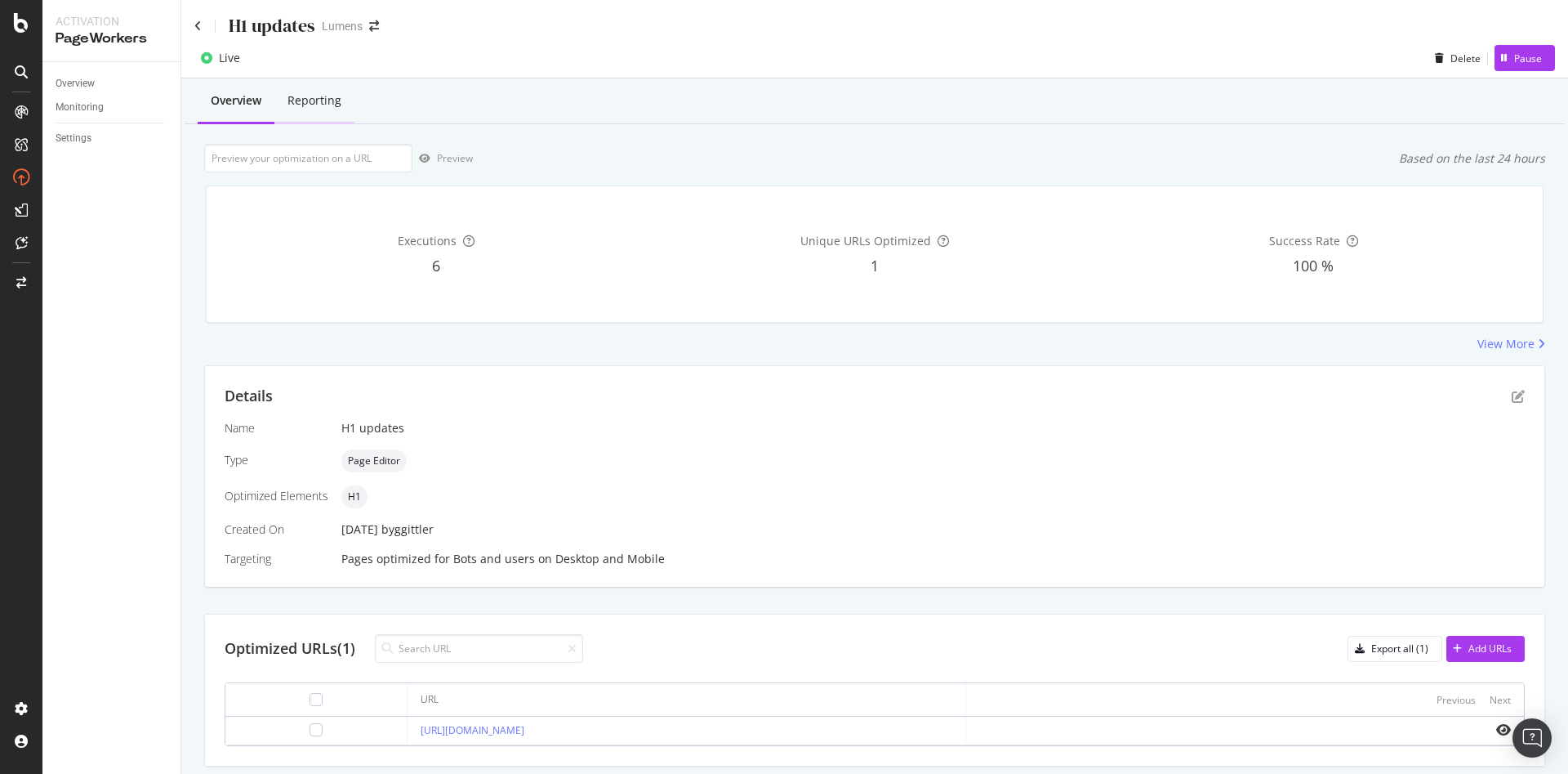
click at [339, 117] on div "Reporting" at bounding box center [314, 102] width 80 height 45
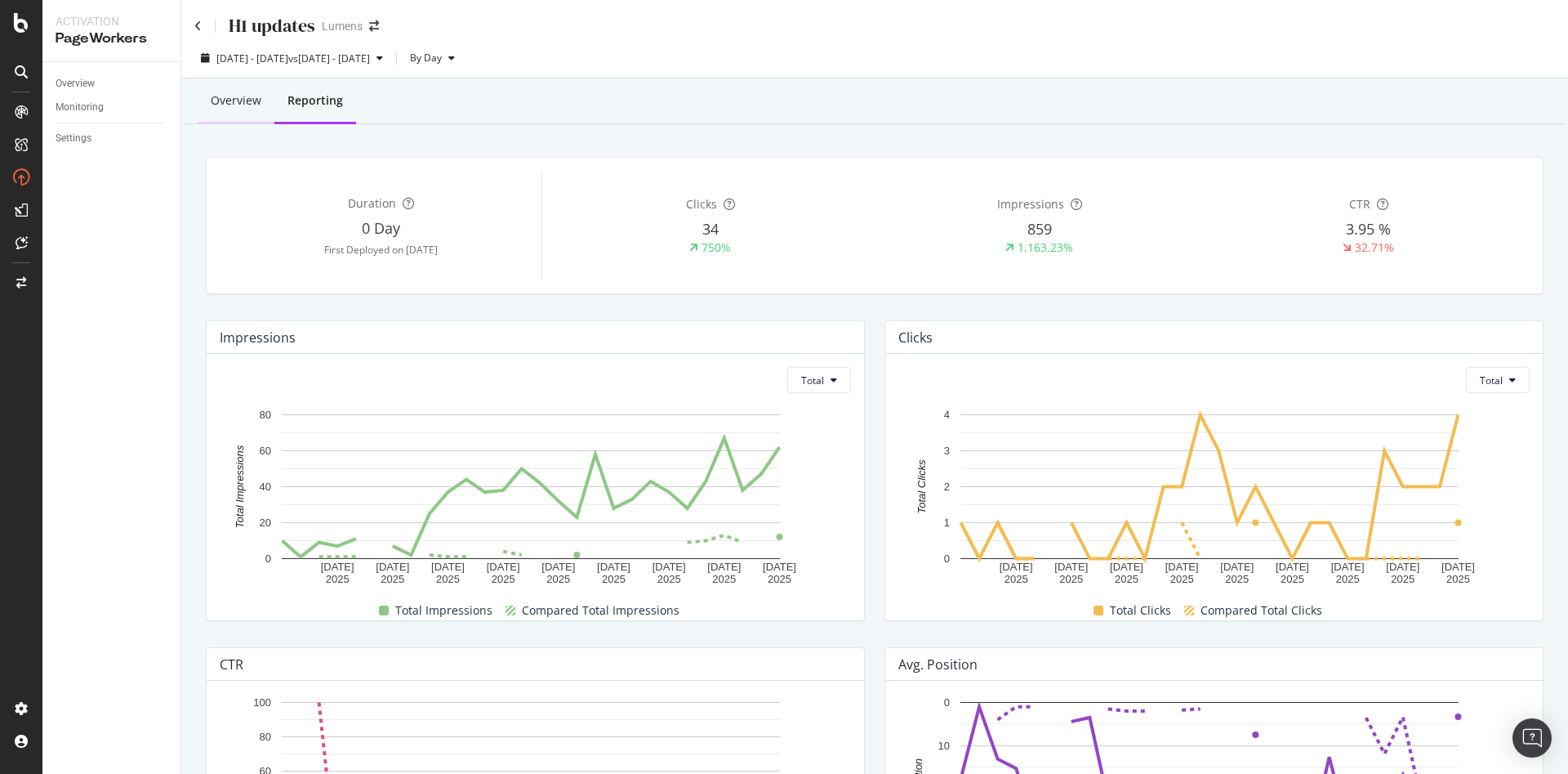
click at [247, 88] on div "Overview" at bounding box center [236, 102] width 77 height 45
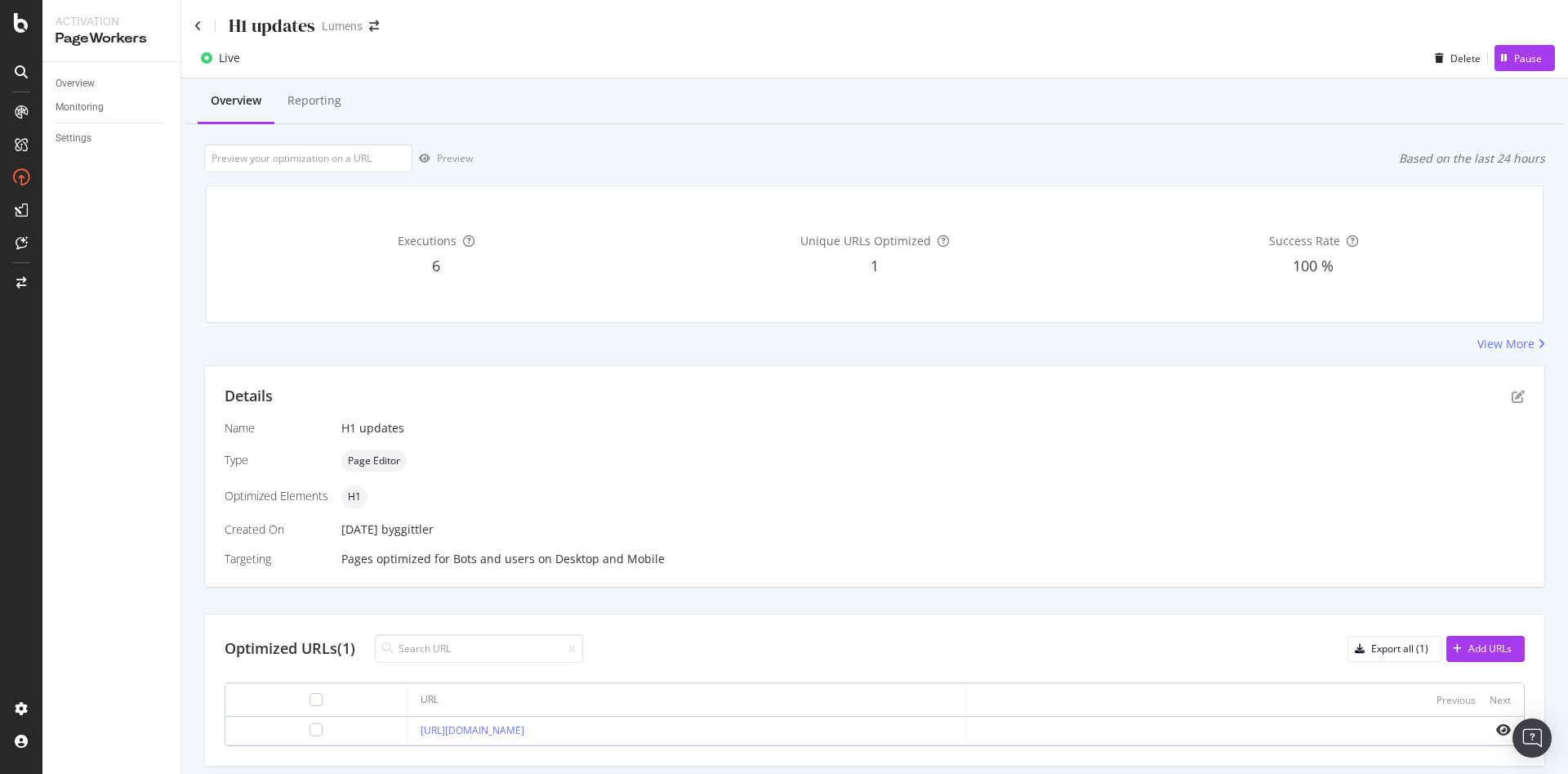
scroll to position [50, 0]
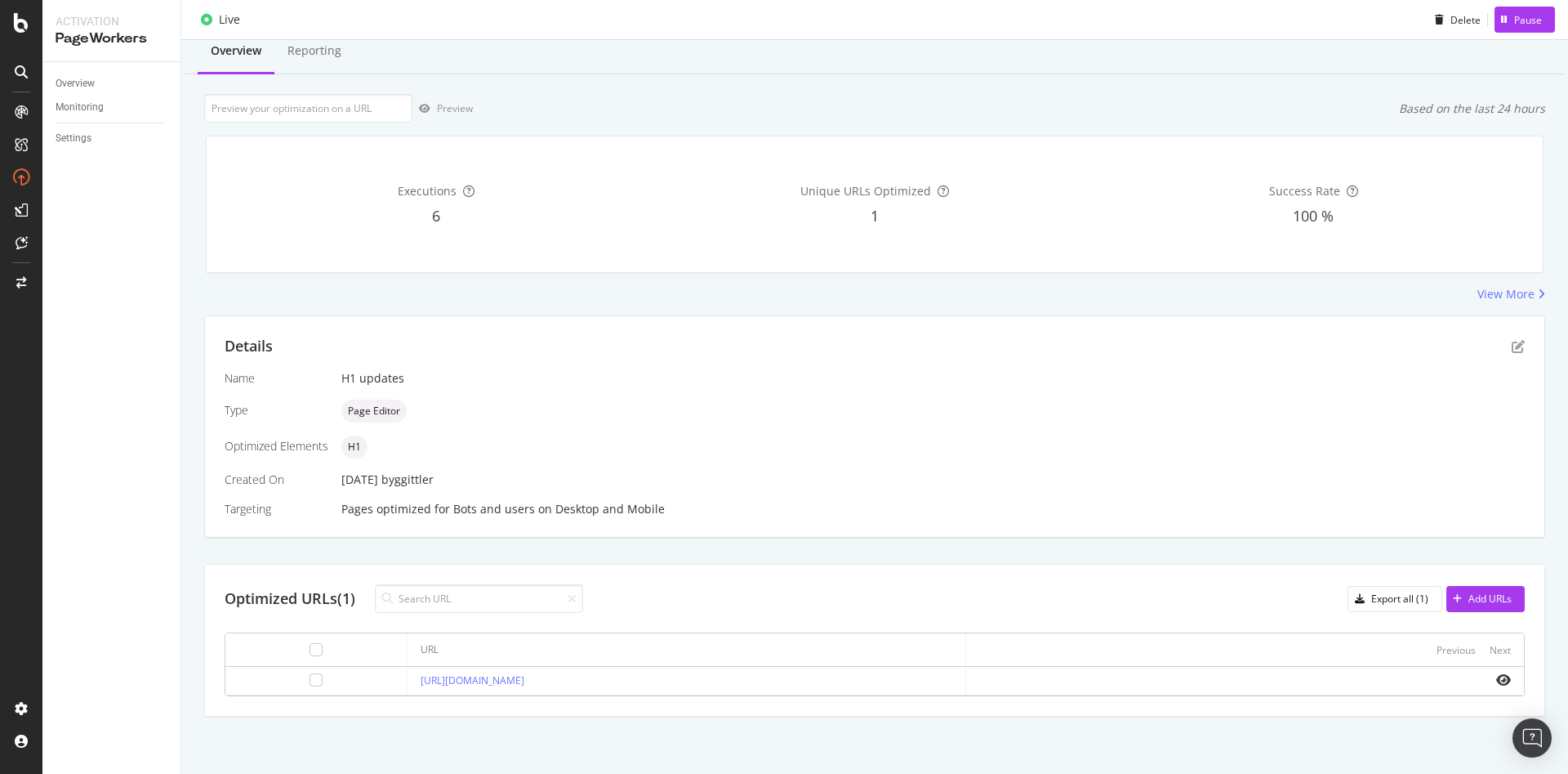
click at [1479, 690] on td at bounding box center [1245, 680] width 558 height 29
click at [1496, 680] on icon "eye" at bounding box center [1503, 680] width 15 height 13
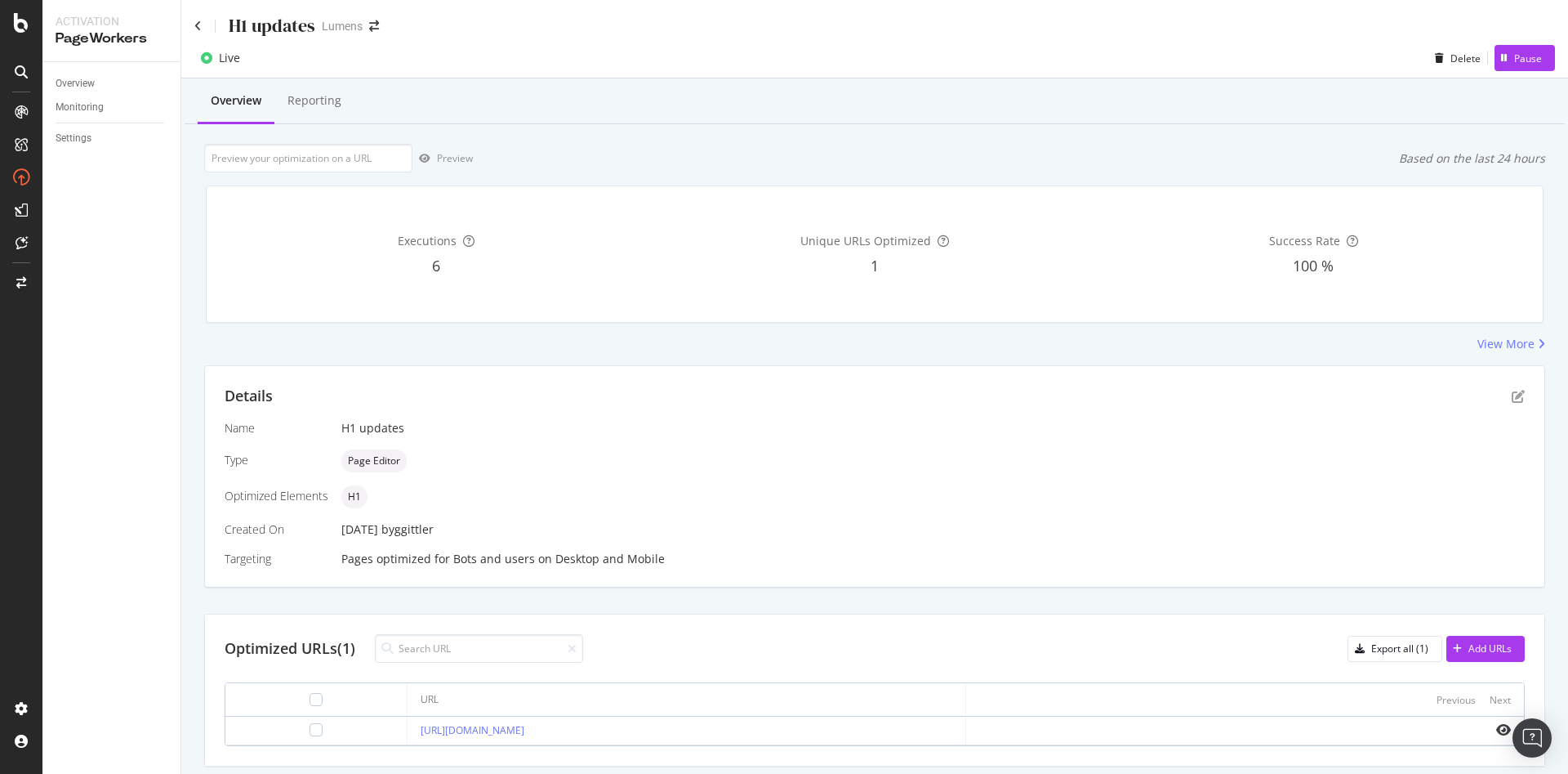
click at [350, 325] on div "Executions 6 Unique URLs Optimized 1 Success Rate 100 %" at bounding box center [875, 254] width 1357 height 163
click at [1392, 634] on div "Optimized URLs (1) Export all (1) Add URLs" at bounding box center [875, 648] width 1301 height 29
click at [202, 25] on div "H1 updates" at bounding box center [254, 25] width 121 height 25
click at [196, 26] on icon at bounding box center [198, 26] width 7 height 11
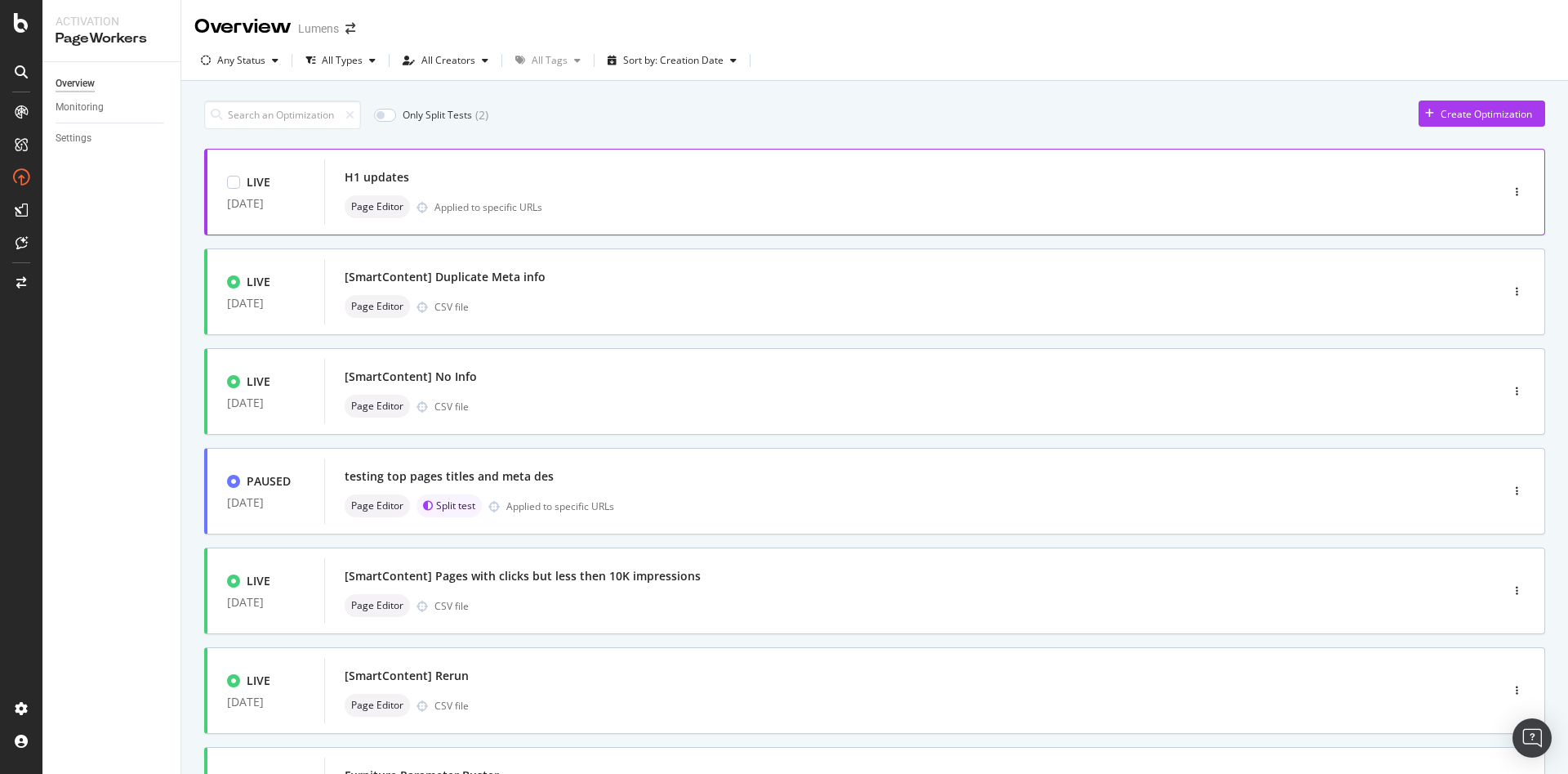
click at [628, 173] on div "H1 updates" at bounding box center [888, 177] width 1086 height 23
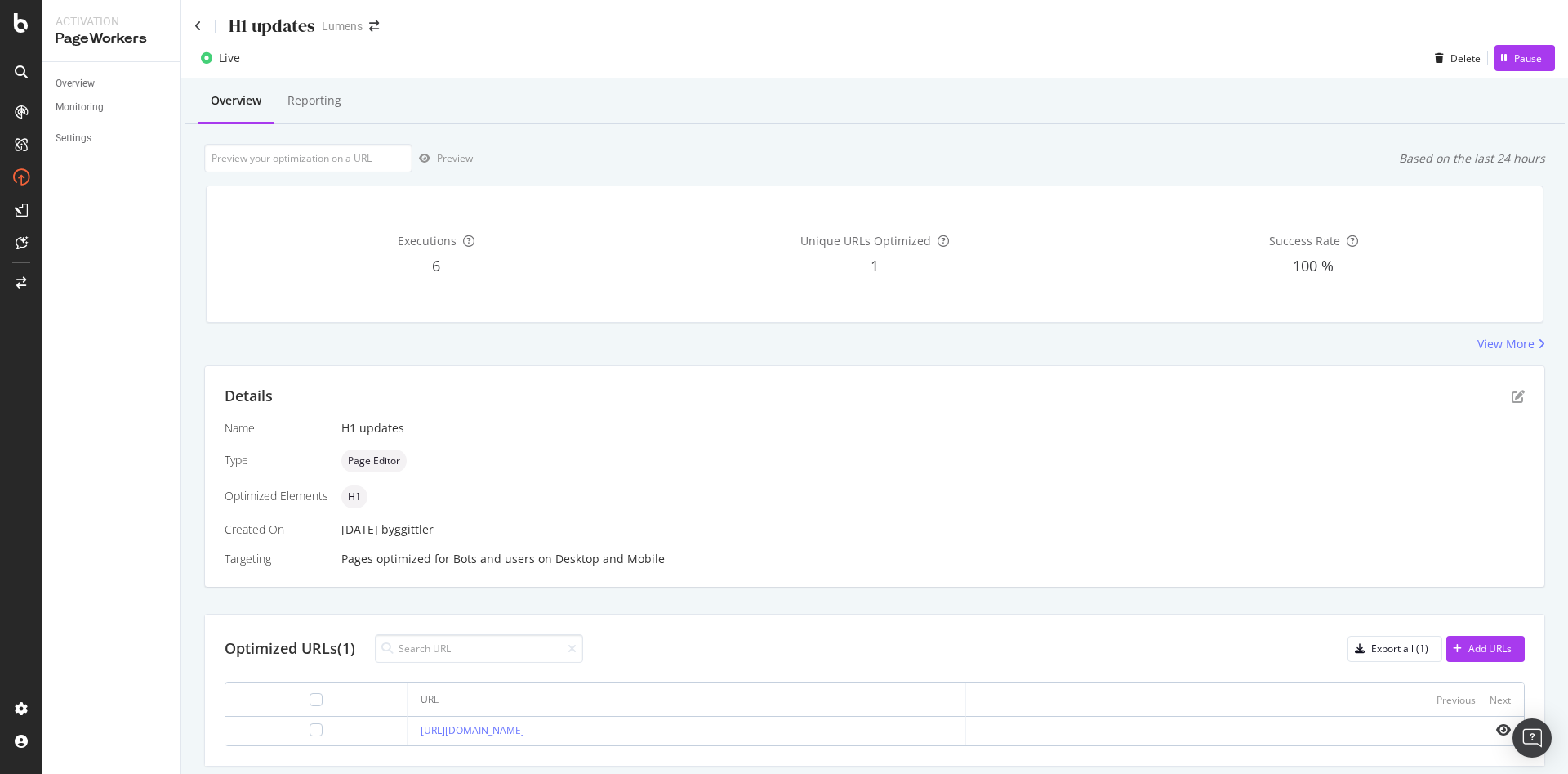
scroll to position [2, 0]
click at [1514, 53] on div "Pause" at bounding box center [1528, 57] width 28 height 14
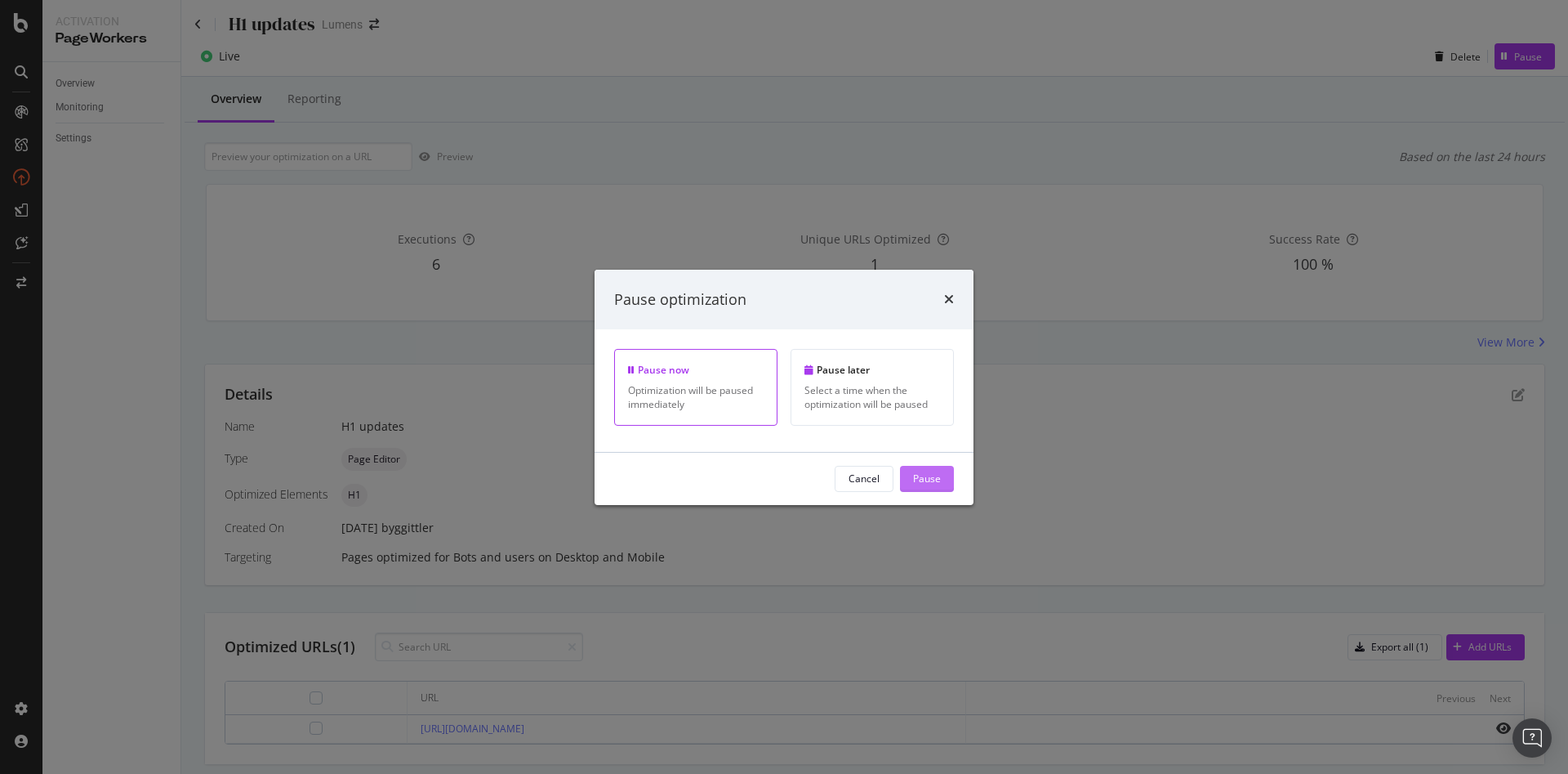
click at [944, 487] on button "Pause" at bounding box center [927, 479] width 54 height 26
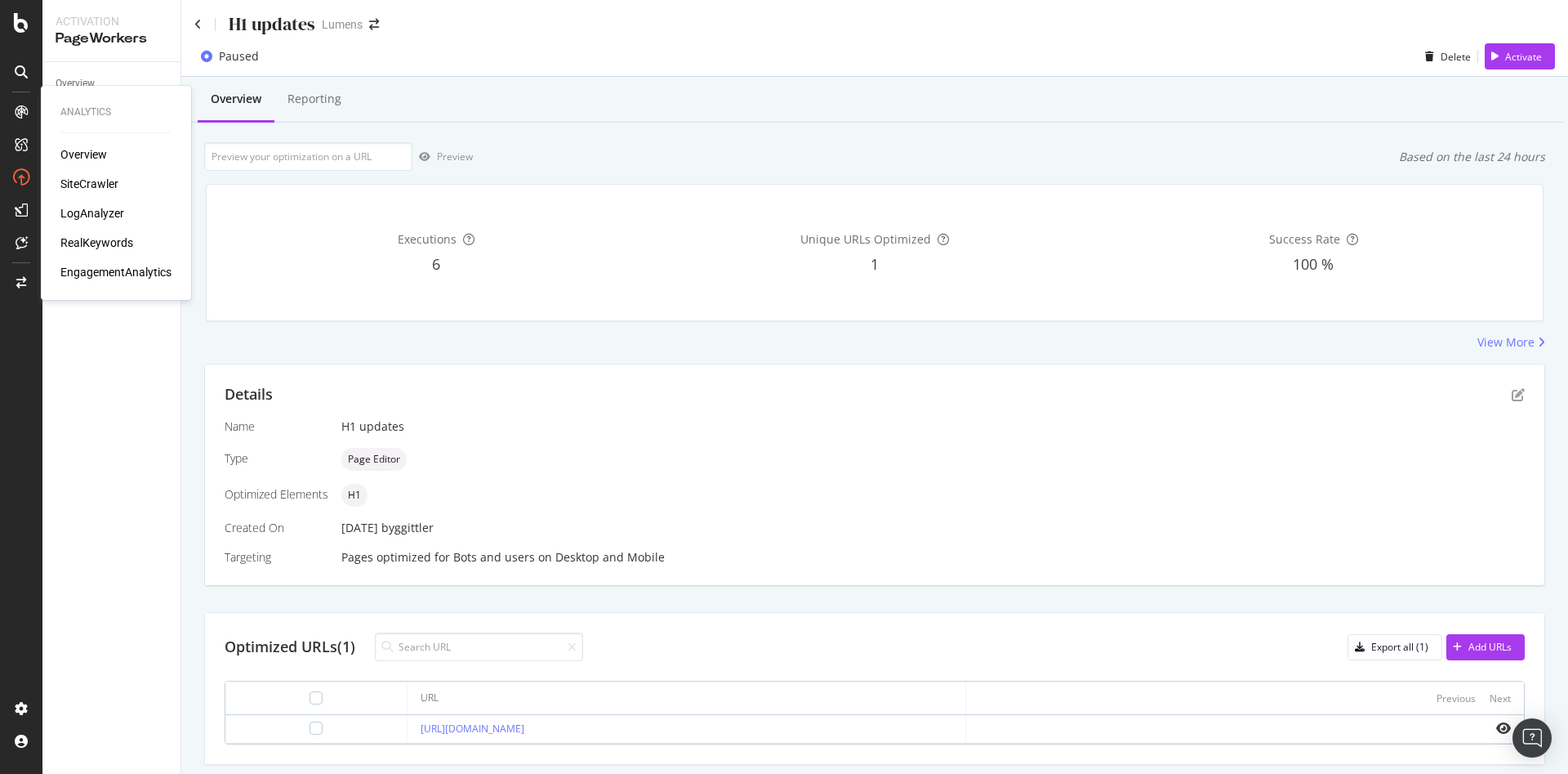
click at [103, 192] on div "Overview SiteCrawler LogAnalyzer RealKeywords EngagementAnalytics" at bounding box center [116, 213] width 111 height 134
click at [98, 187] on div "SiteCrawler" at bounding box center [89, 184] width 58 height 16
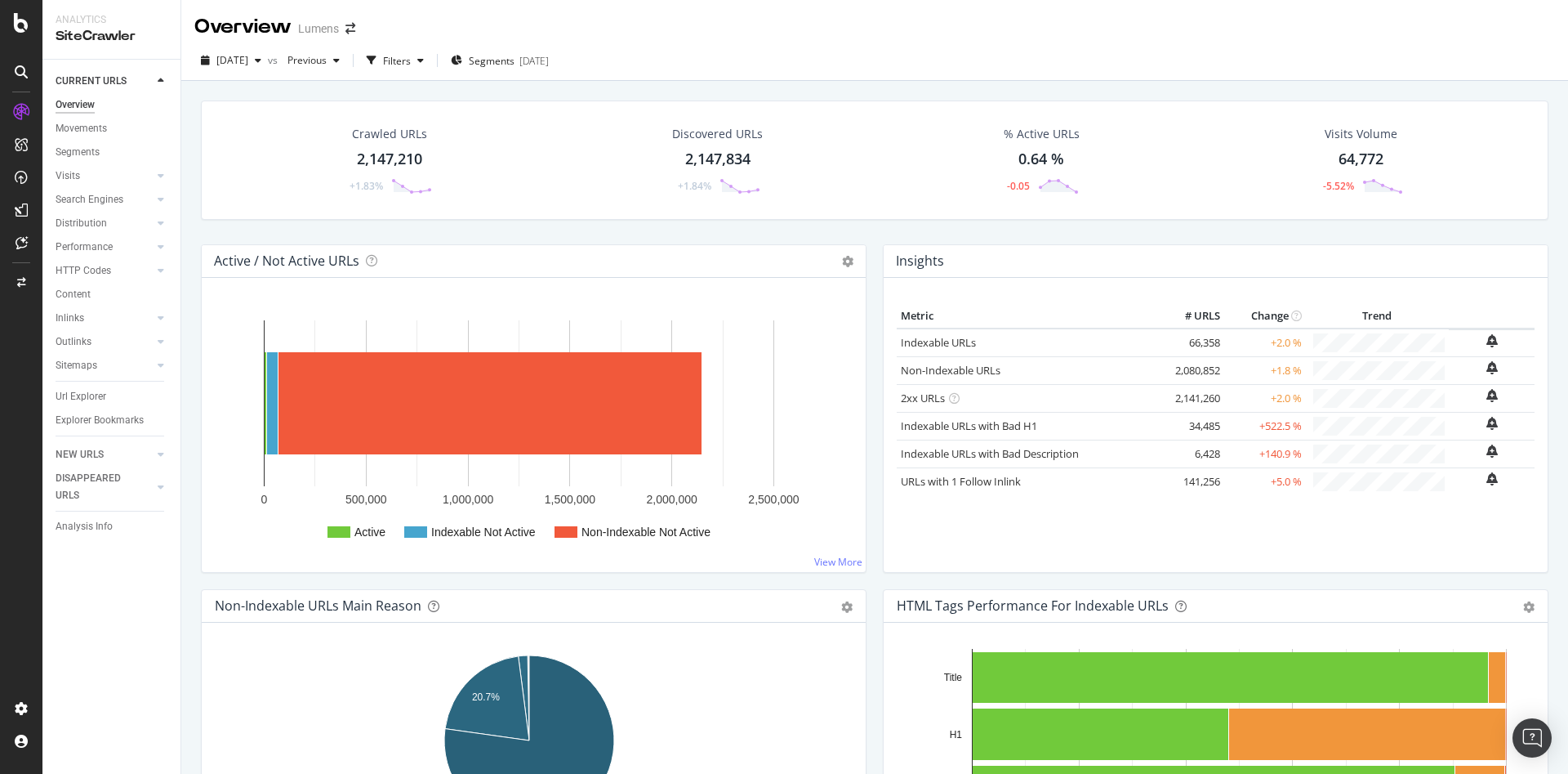
click at [263, 43] on div "2025 Aug. 3rd vs Previous Filters Segments 2025-07-30" at bounding box center [875, 61] width 1387 height 40
click at [249, 55] on span "2025 Aug. 3rd" at bounding box center [232, 60] width 32 height 14
click at [623, 10] on div "Overview Lumens" at bounding box center [875, 21] width 1387 height 41
click at [103, 399] on div "Url Explorer" at bounding box center [81, 396] width 51 height 17
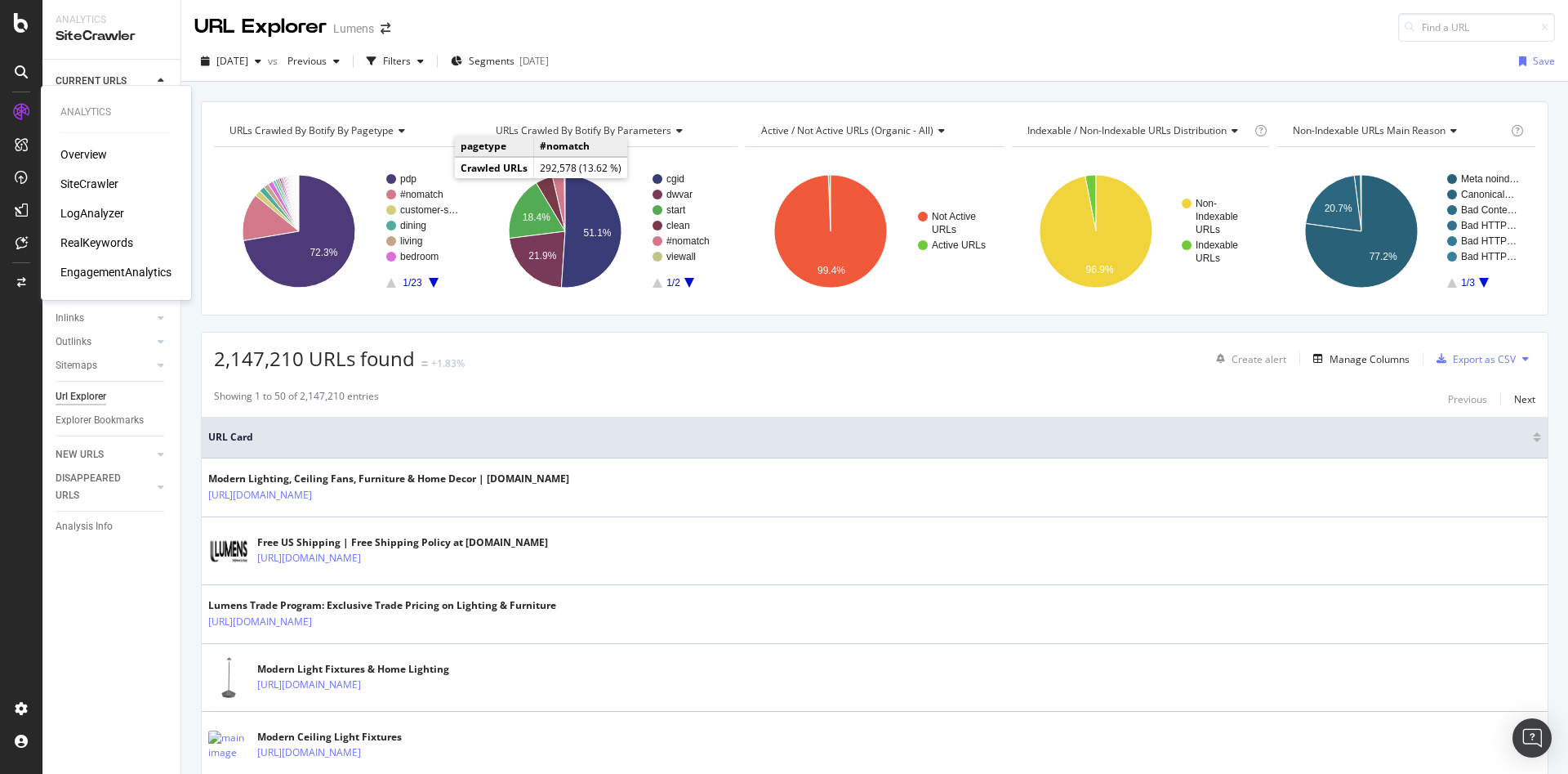
click at [97, 213] on div "LogAnalyzer" at bounding box center [93, 213] width 64 height 16
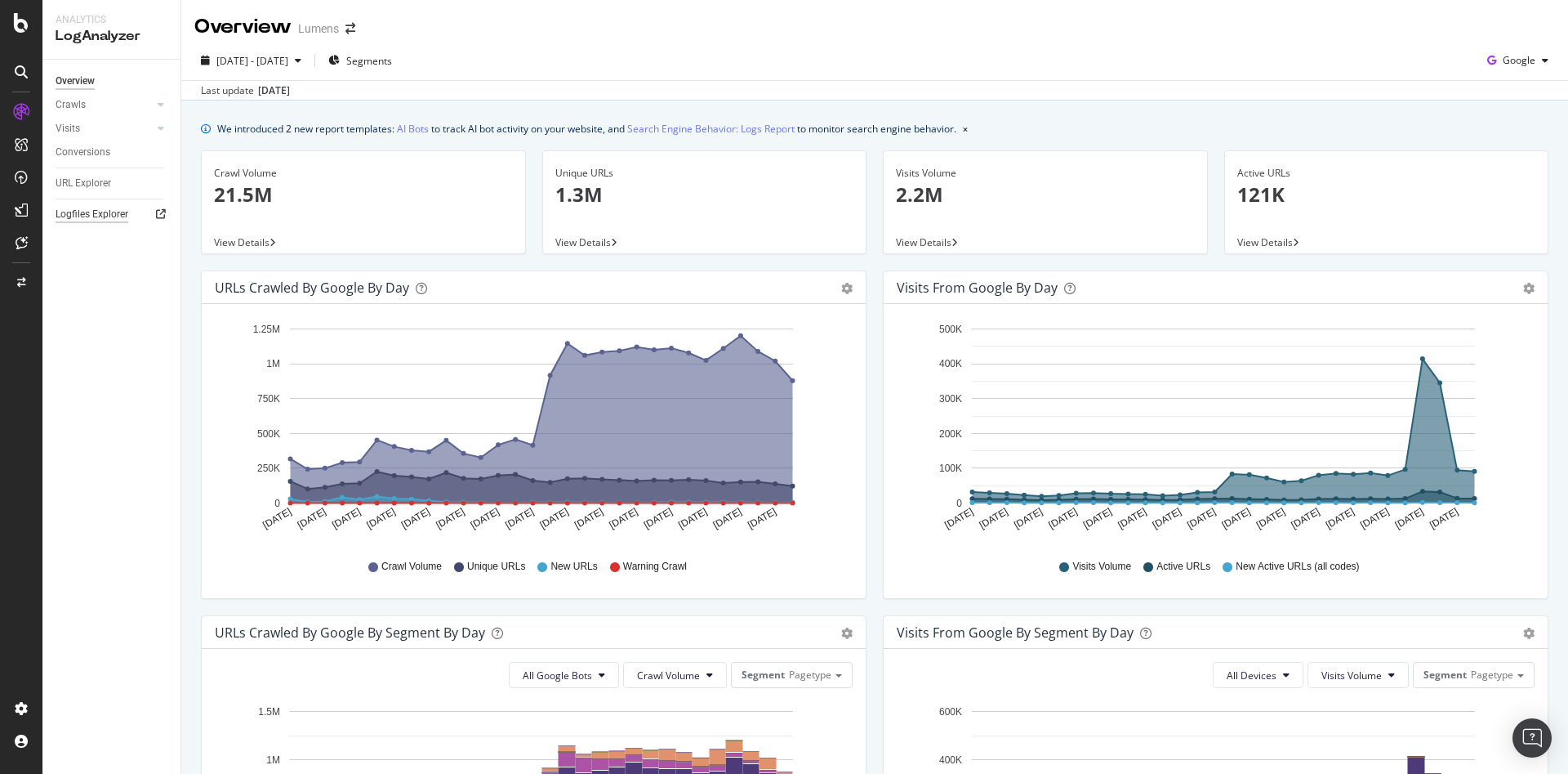
click at [86, 218] on div "Logfiles Explorer" at bounding box center [92, 214] width 73 height 17
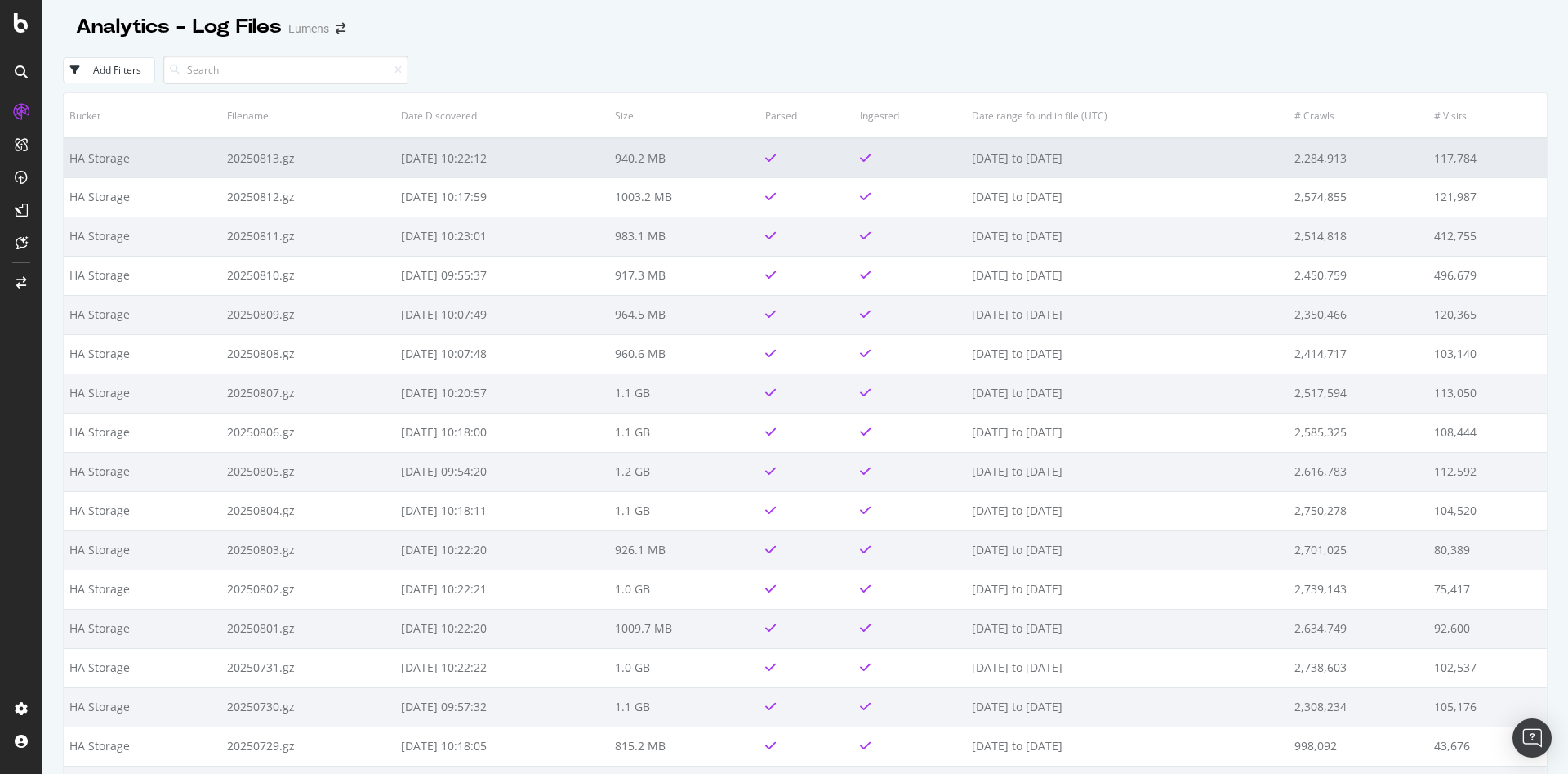
click at [1128, 149] on td "[DATE] to [DATE]" at bounding box center [1127, 158] width 322 height 39
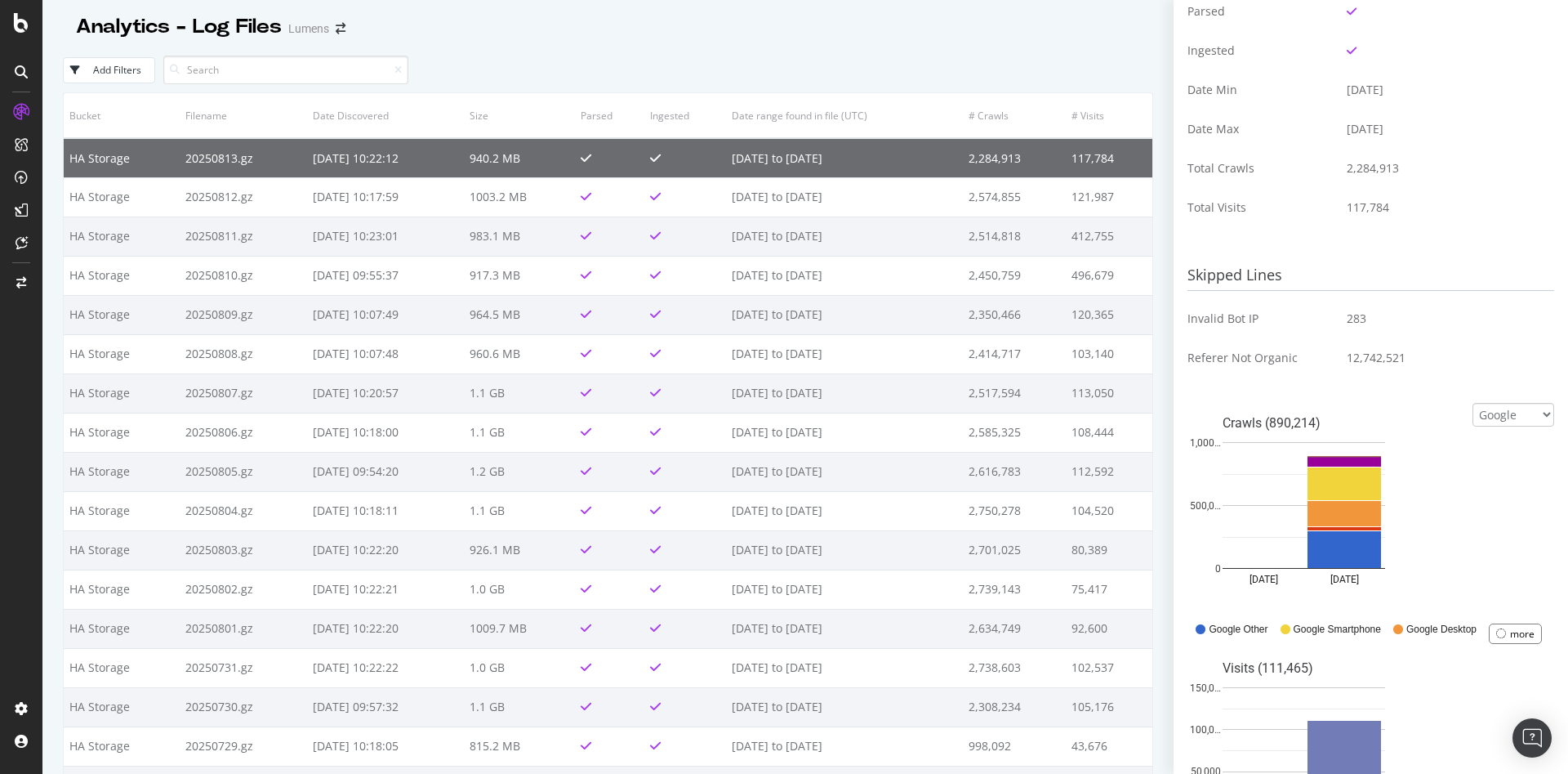
scroll to position [300, 0]
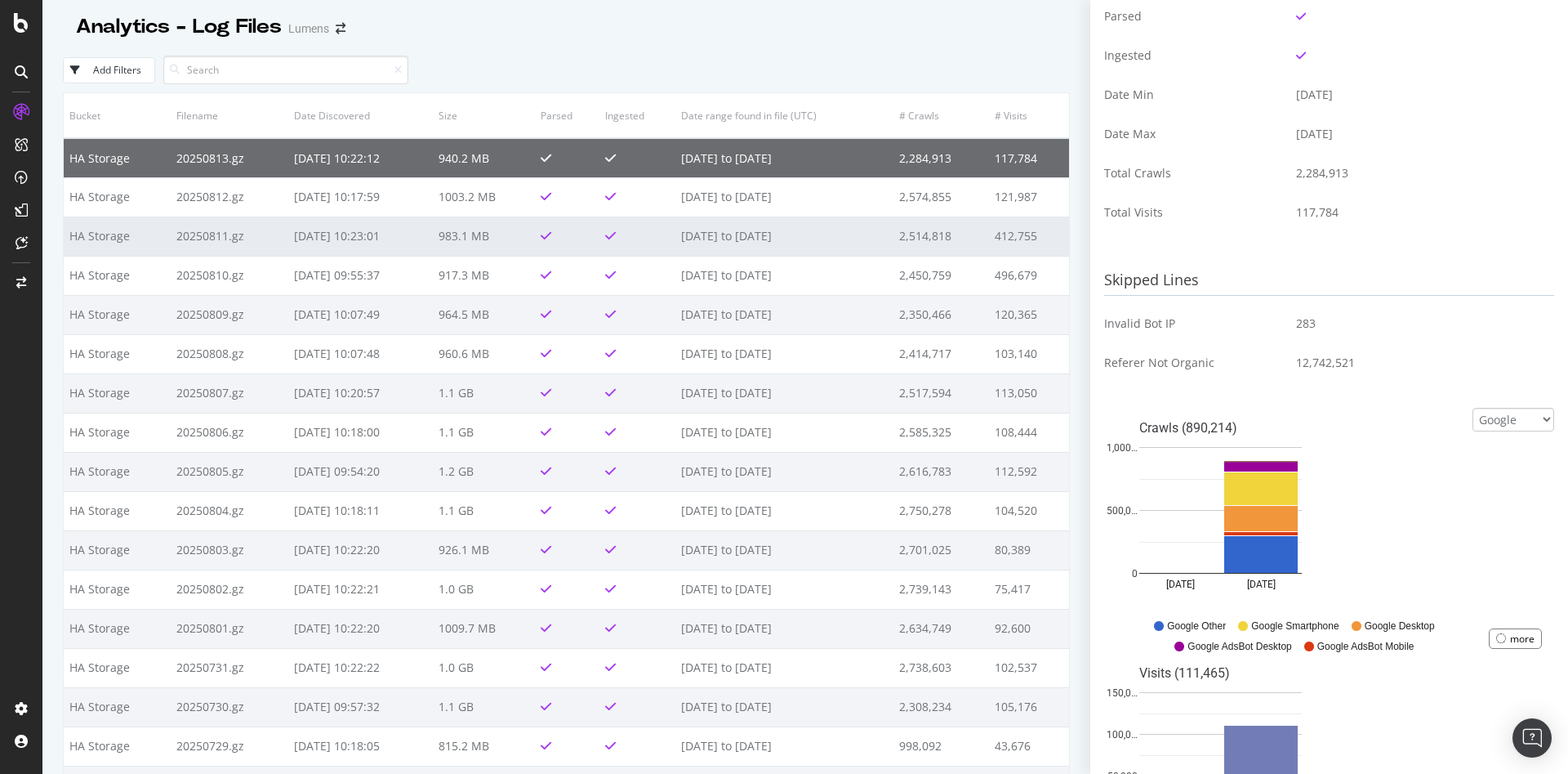
click at [818, 233] on td "[DATE] to [DATE]" at bounding box center [784, 236] width 219 height 39
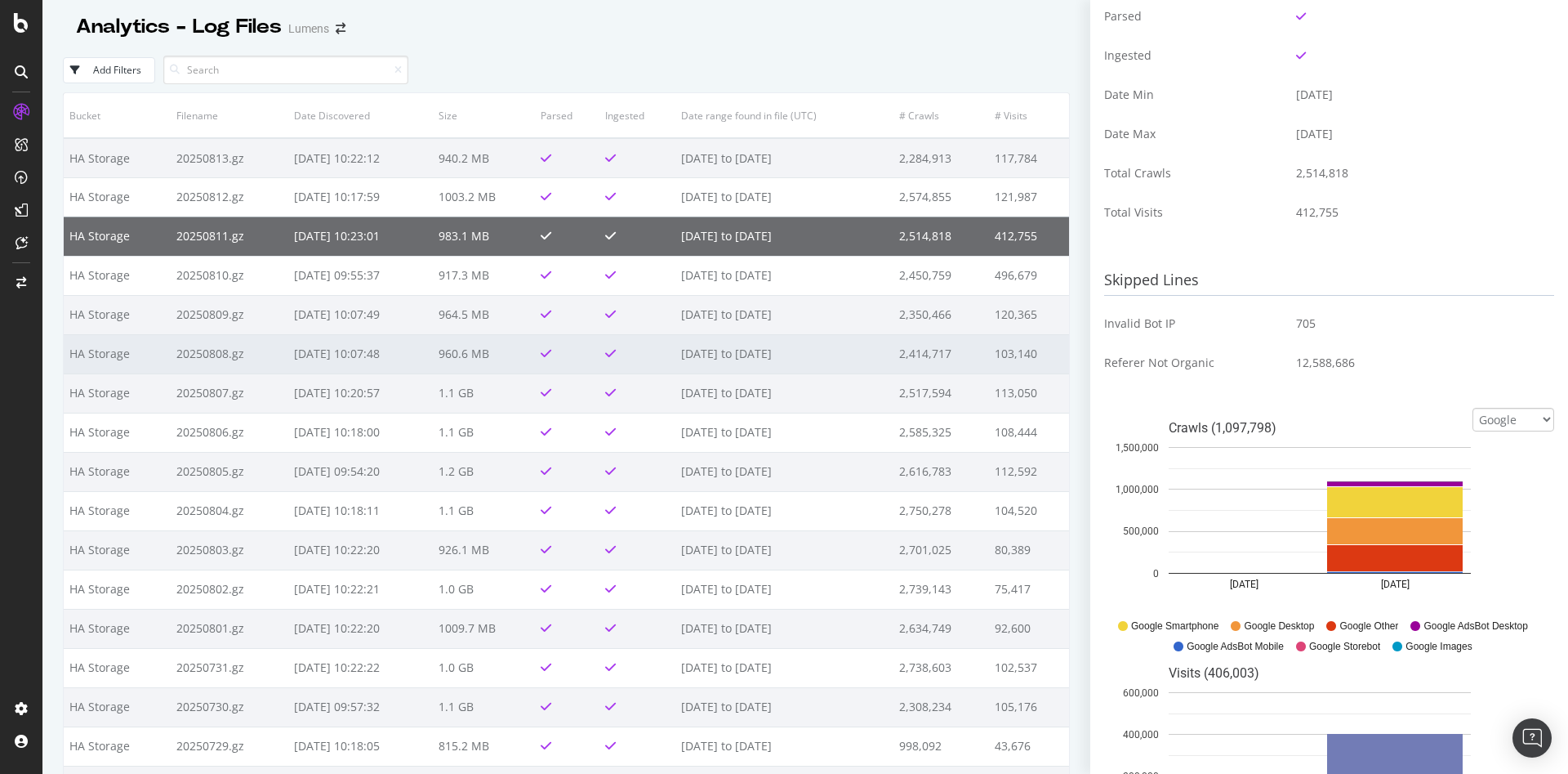
click at [839, 355] on td "[DATE] to [DATE]" at bounding box center [784, 354] width 219 height 39
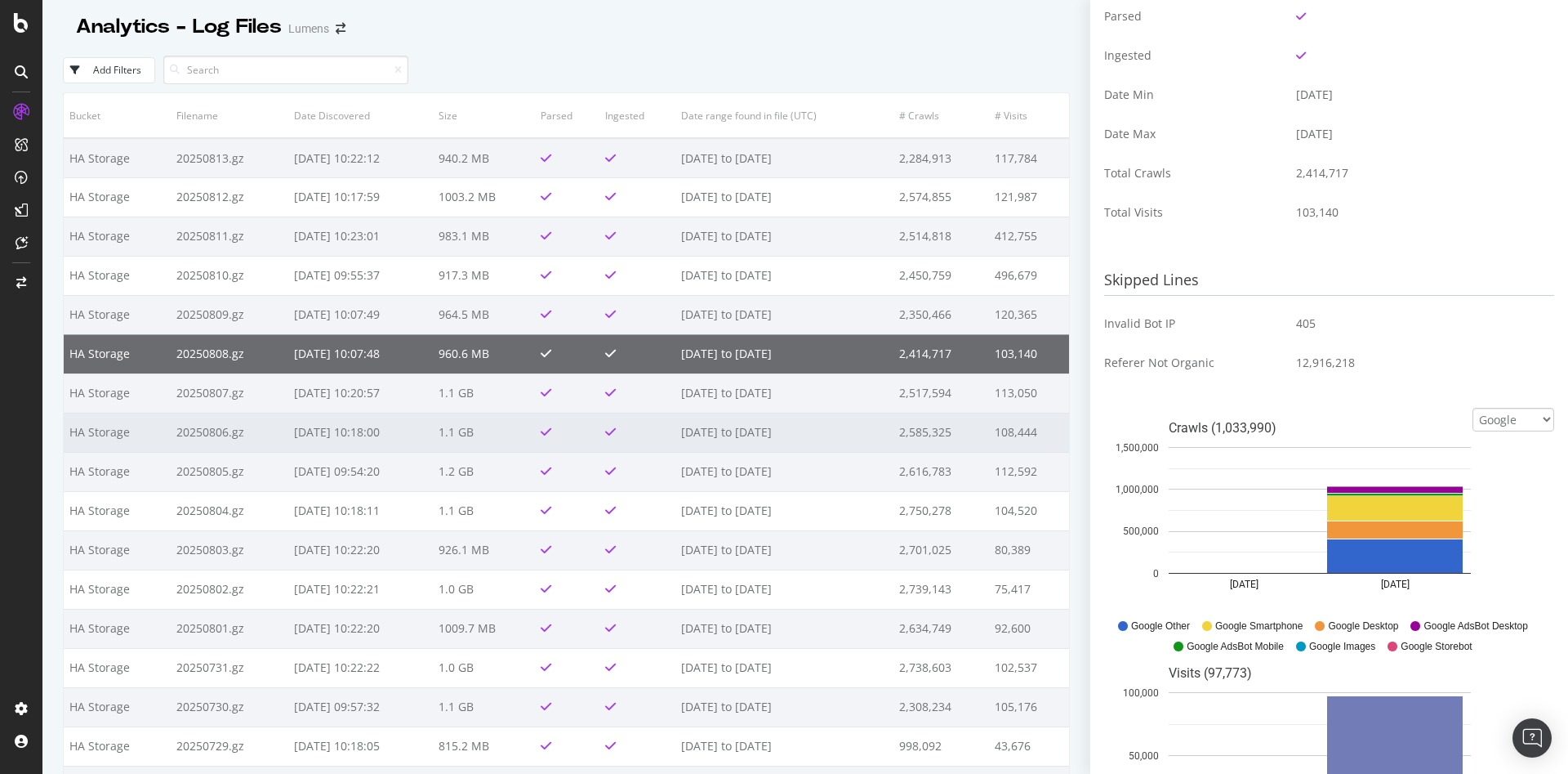
click at [834, 432] on td "[DATE] to [DATE]" at bounding box center [784, 433] width 219 height 39
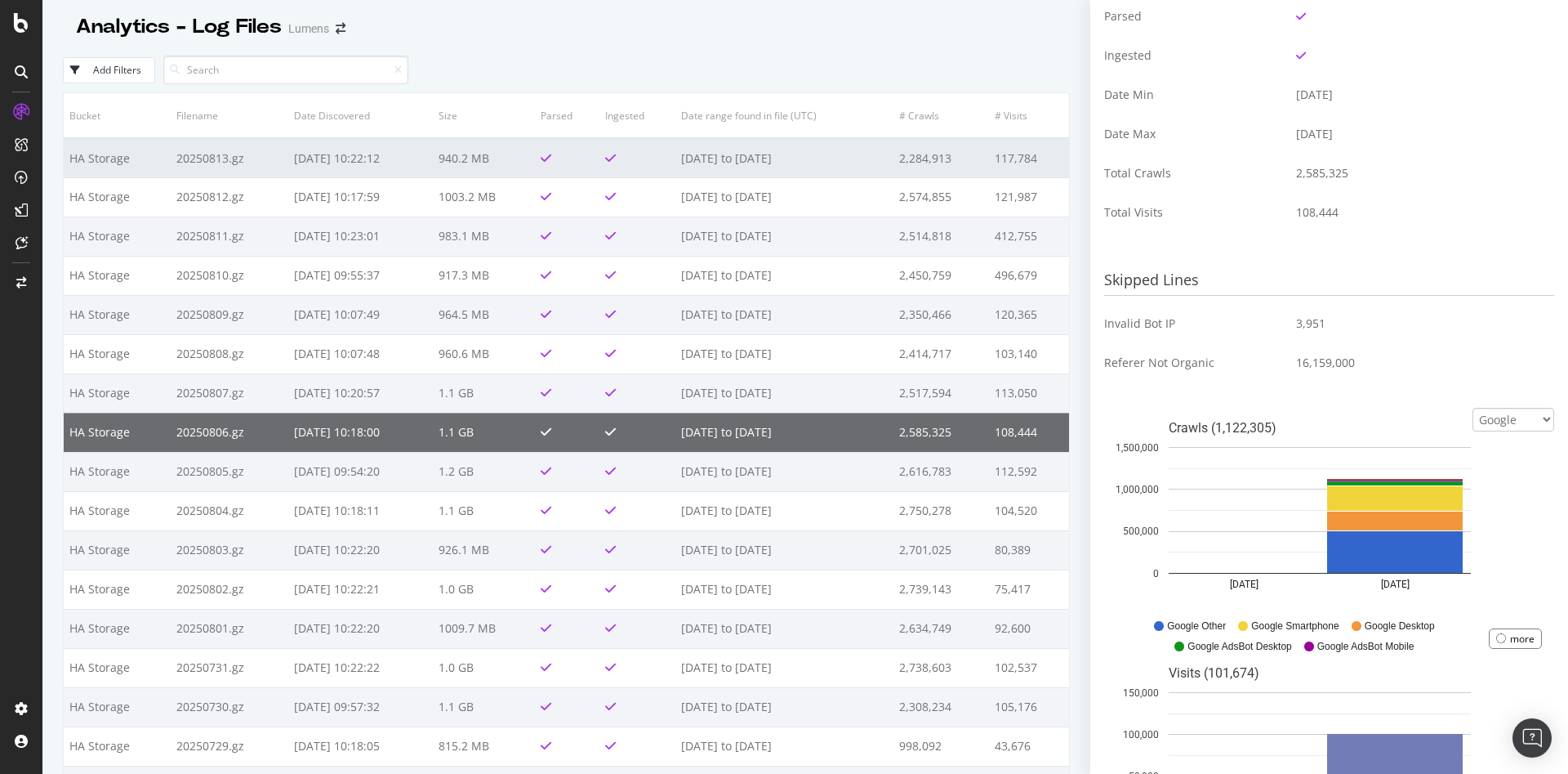
click at [768, 159] on td "[DATE] to [DATE]" at bounding box center [784, 158] width 219 height 39
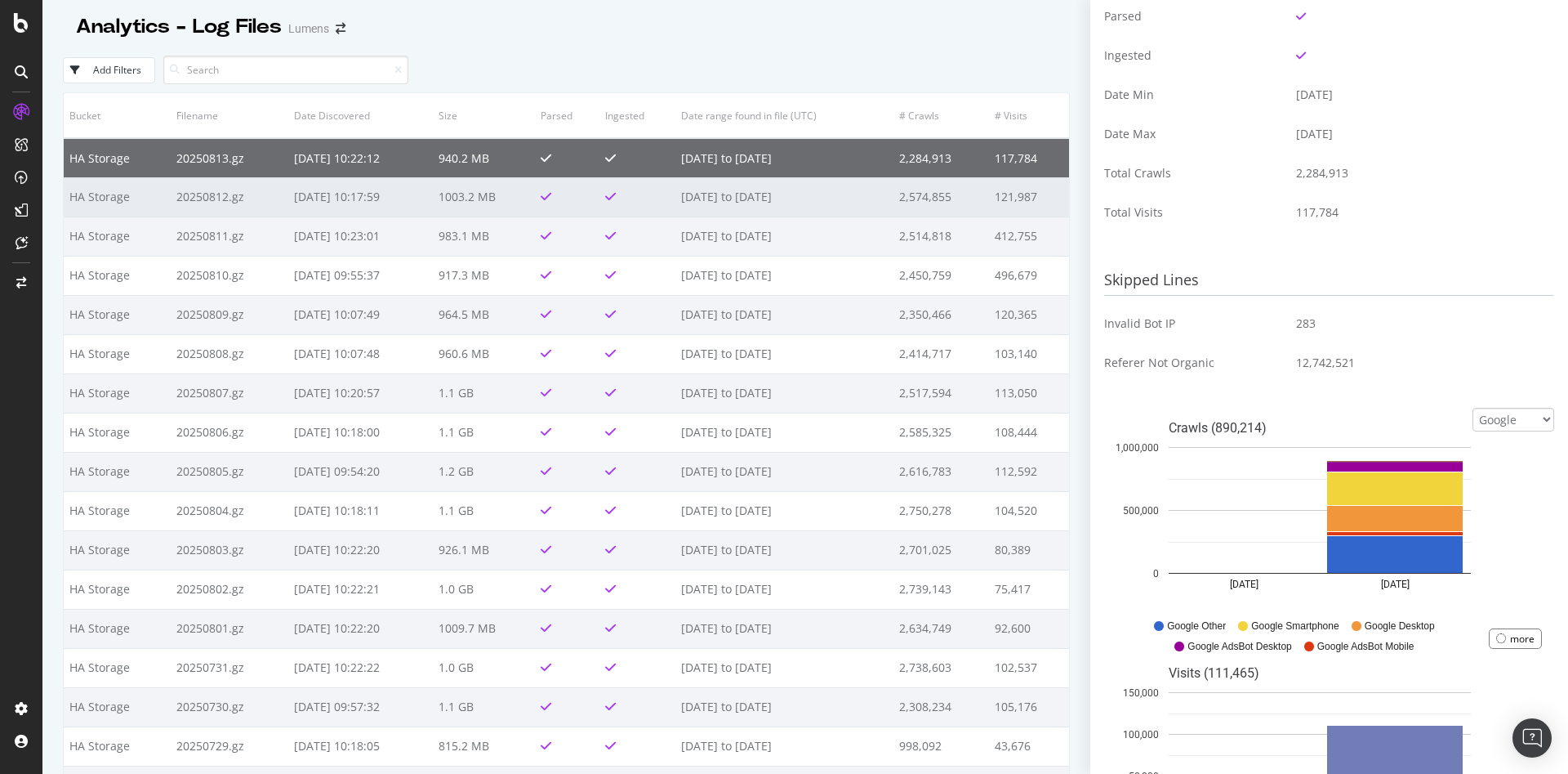
click at [774, 186] on td "[DATE] to [DATE]" at bounding box center [784, 197] width 219 height 39
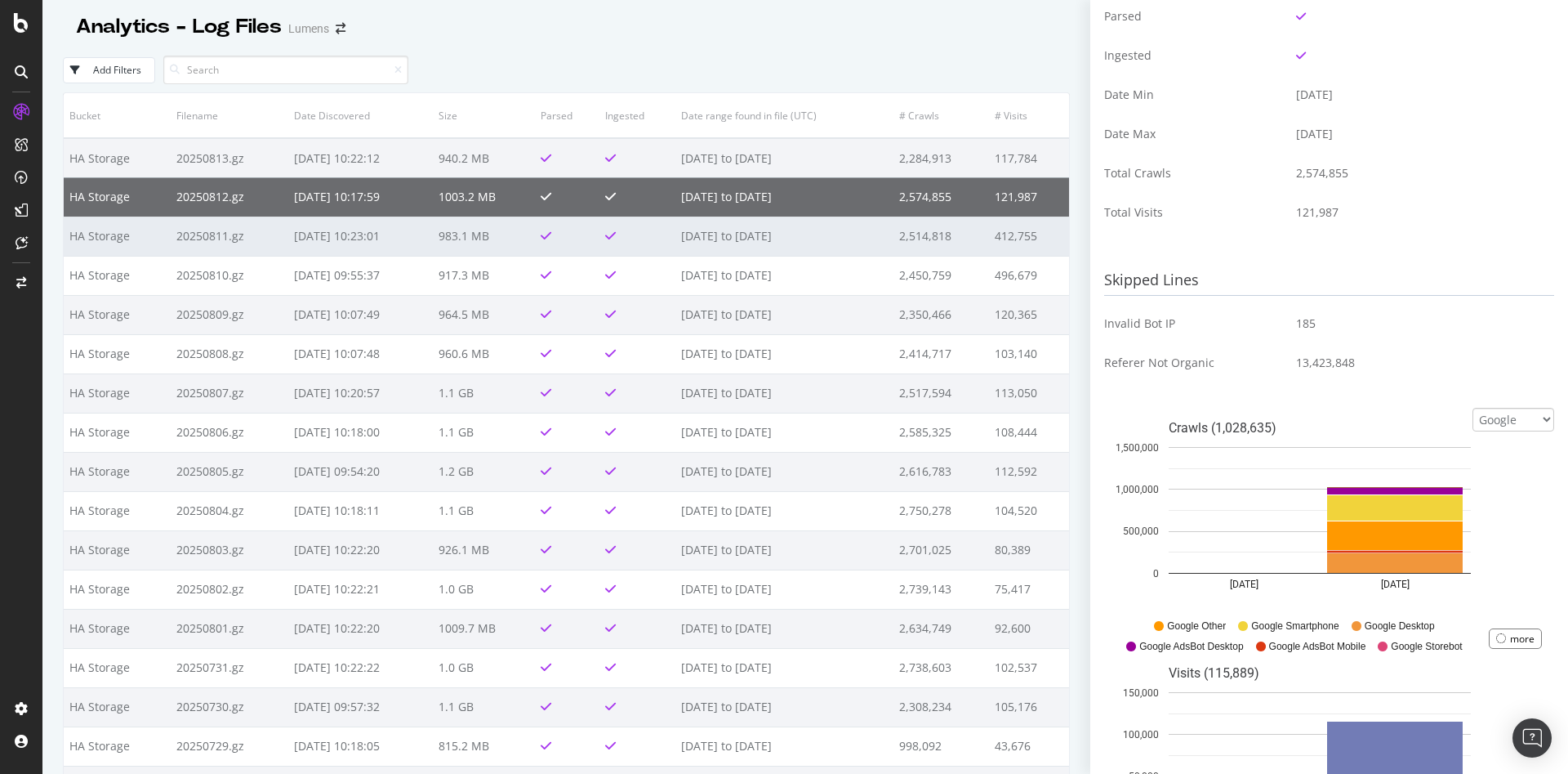
click at [772, 238] on td "[DATE] to [DATE]" at bounding box center [784, 236] width 219 height 39
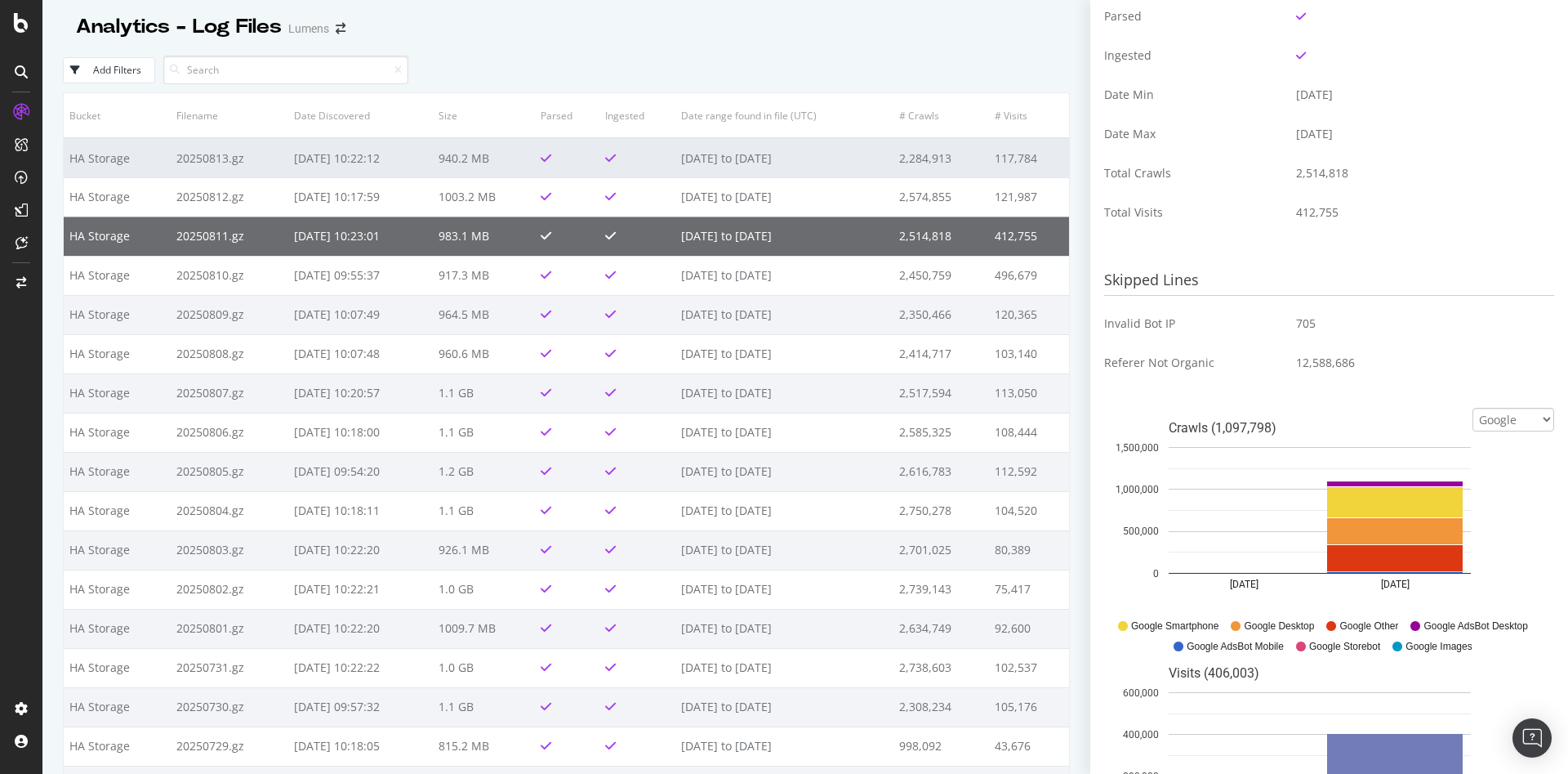
click at [778, 153] on td "2025-08-12 to 2025-08-13" at bounding box center [784, 158] width 219 height 39
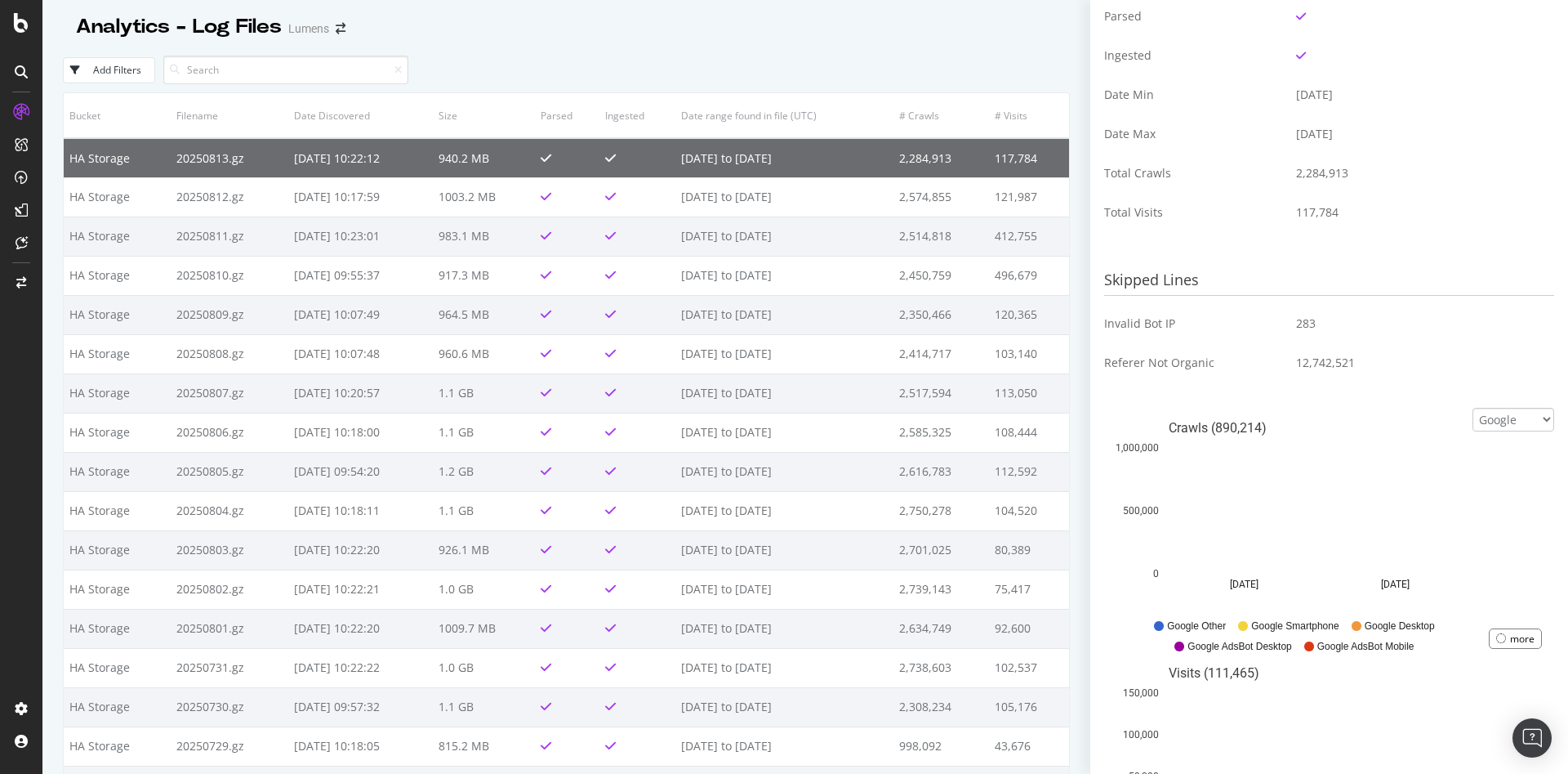
scroll to position [476, 0]
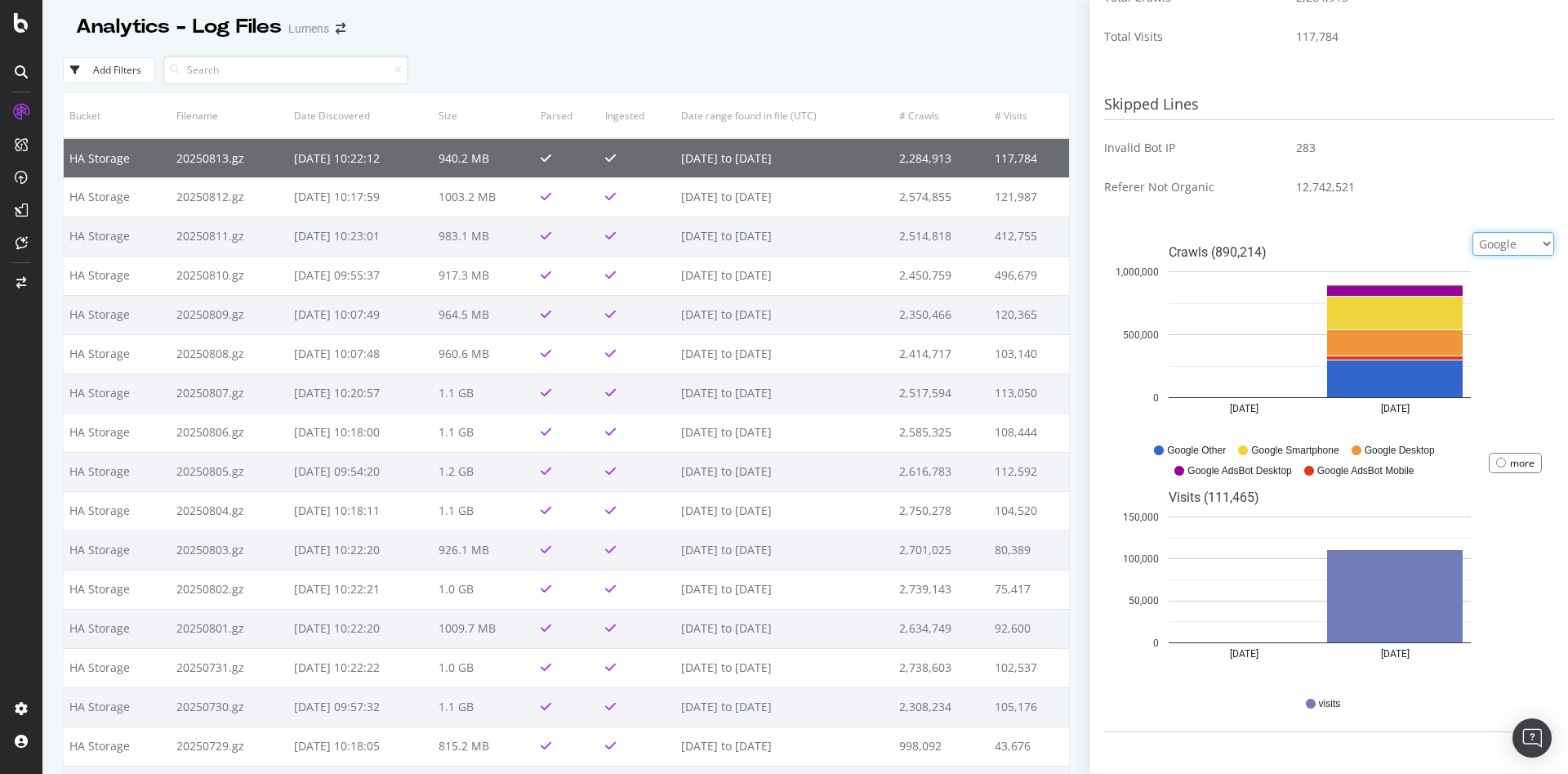
click at [1511, 246] on select "Google Bing OpenAI Other AI Bots" at bounding box center [1514, 244] width 82 height 24
select select "bing"
click at [1473, 232] on select "Google Bing OpenAI Other AI Bots" at bounding box center [1514, 244] width 82 height 24
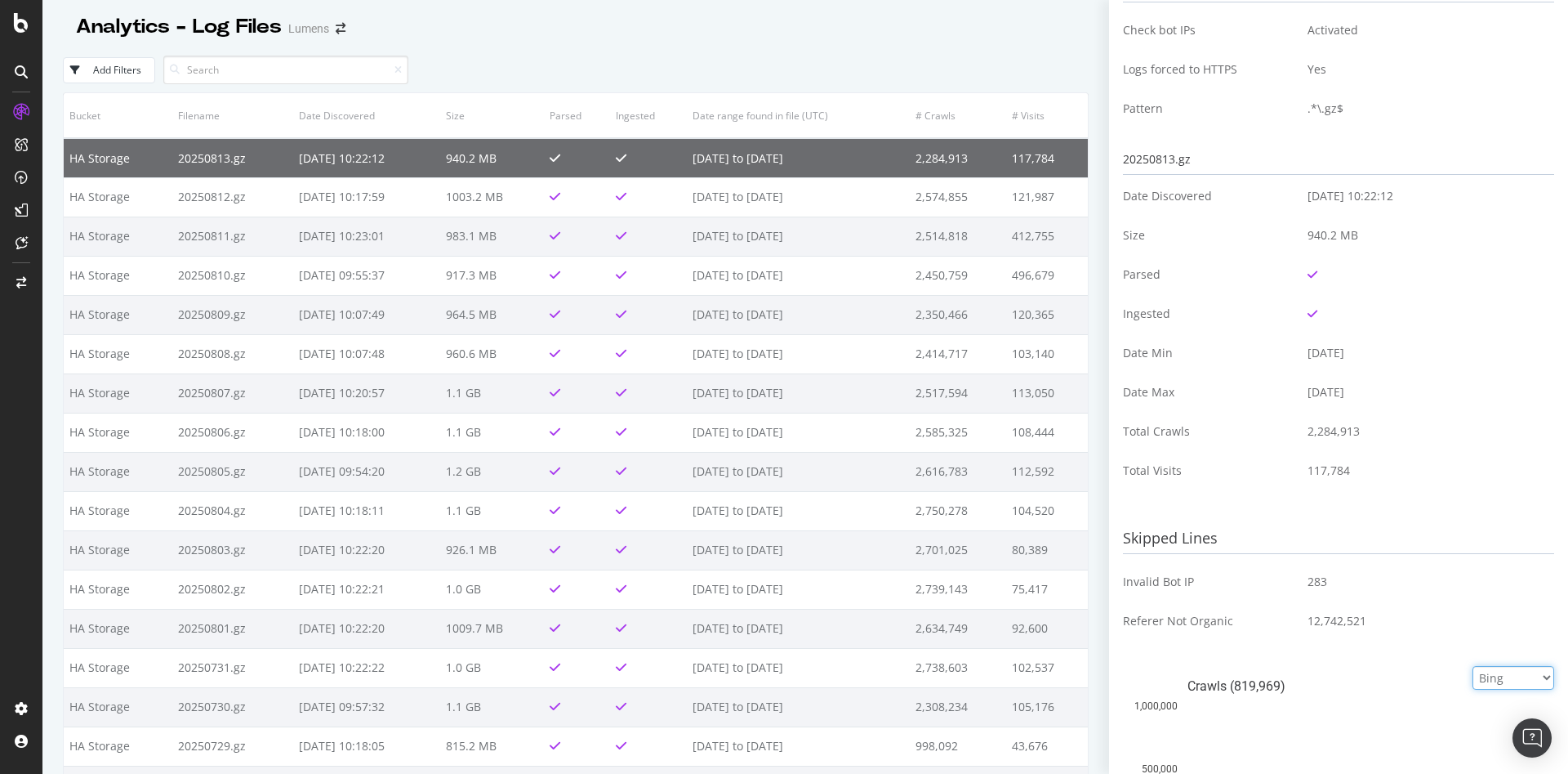
scroll to position [0, 0]
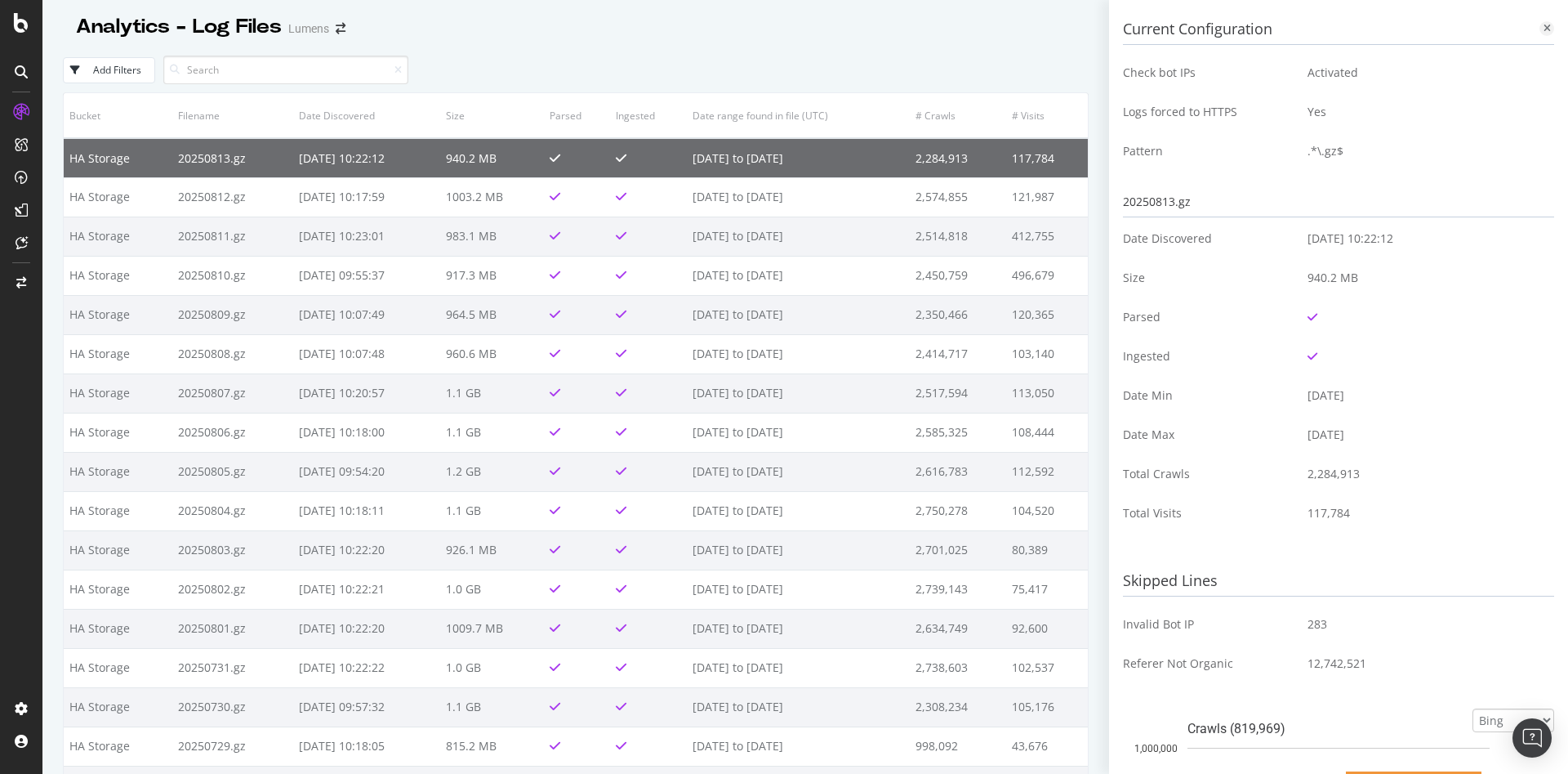
click at [1543, 29] on icon at bounding box center [1547, 29] width 7 height 10
